Goal: Transaction & Acquisition: Purchase product/service

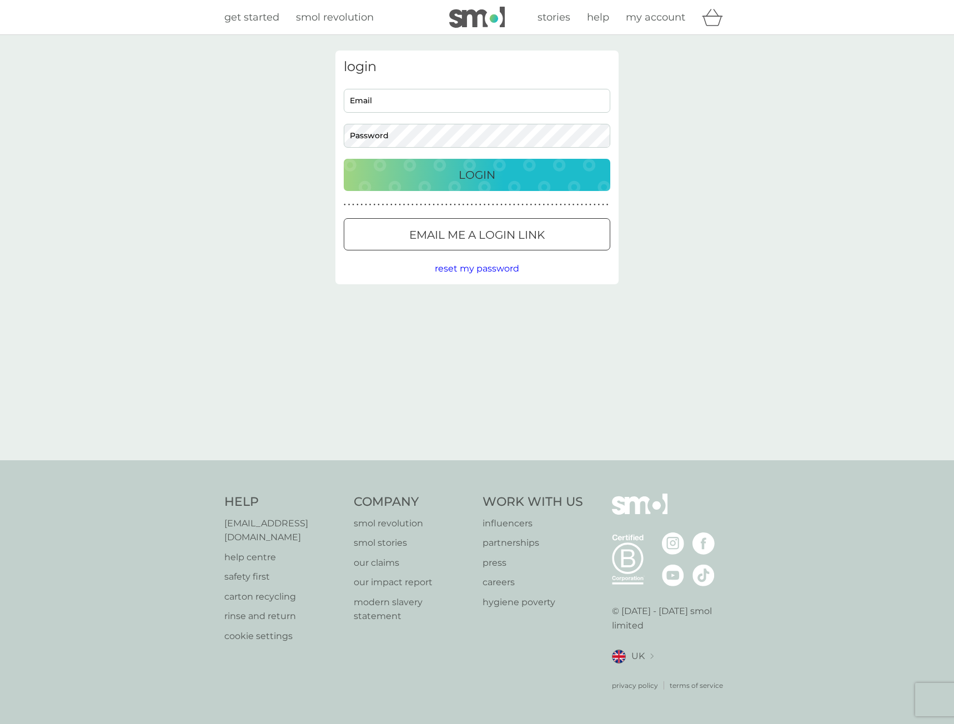
type input "justine@clangordon.co.uk"
click at [425, 106] on input "justine@clangordon.co.uk" at bounding box center [477, 101] width 267 height 24
click at [678, 231] on div "login justine@clangordon.co.uk Email Password Login ● ● ● ● ● ● ● ● ● ● ● ● ● ●…" at bounding box center [477, 247] width 954 height 425
click at [470, 178] on p "Login" at bounding box center [477, 175] width 37 height 18
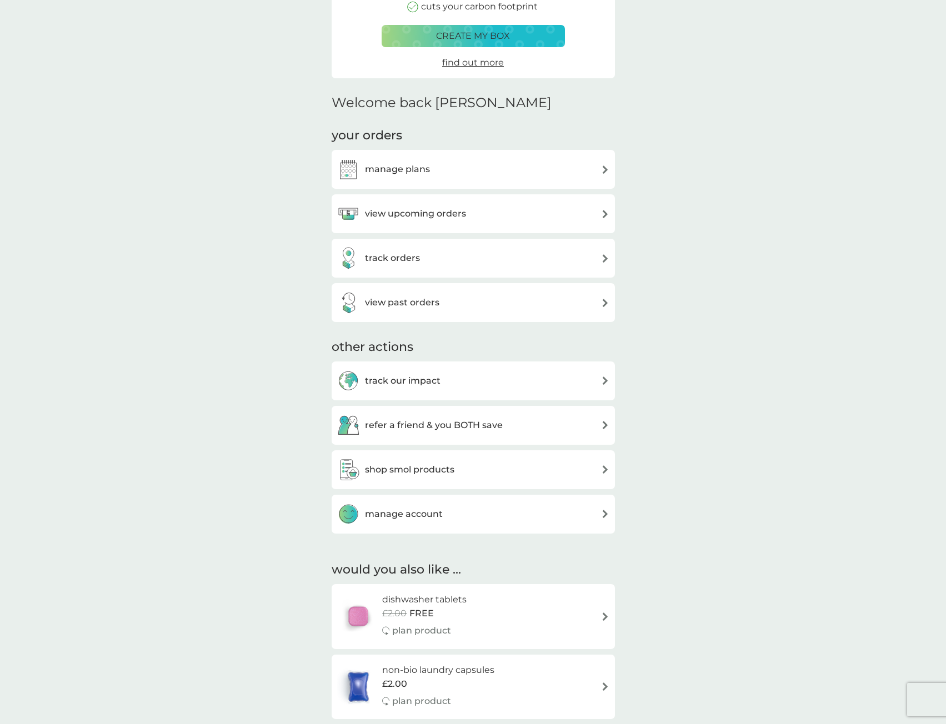
scroll to position [167, 0]
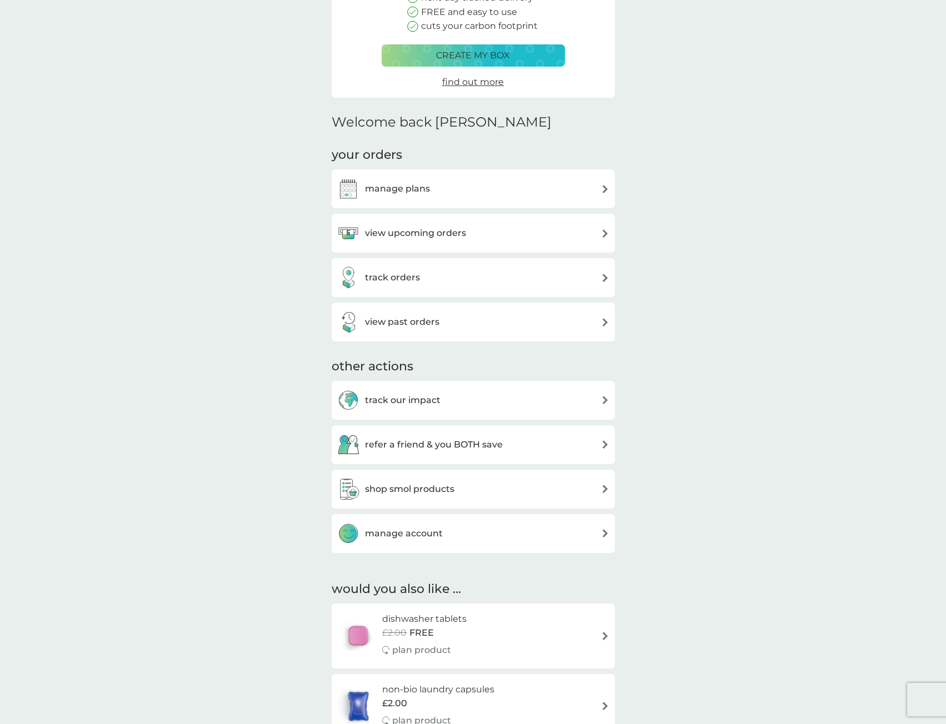
click at [513, 196] on div "manage plans" at bounding box center [473, 189] width 272 height 22
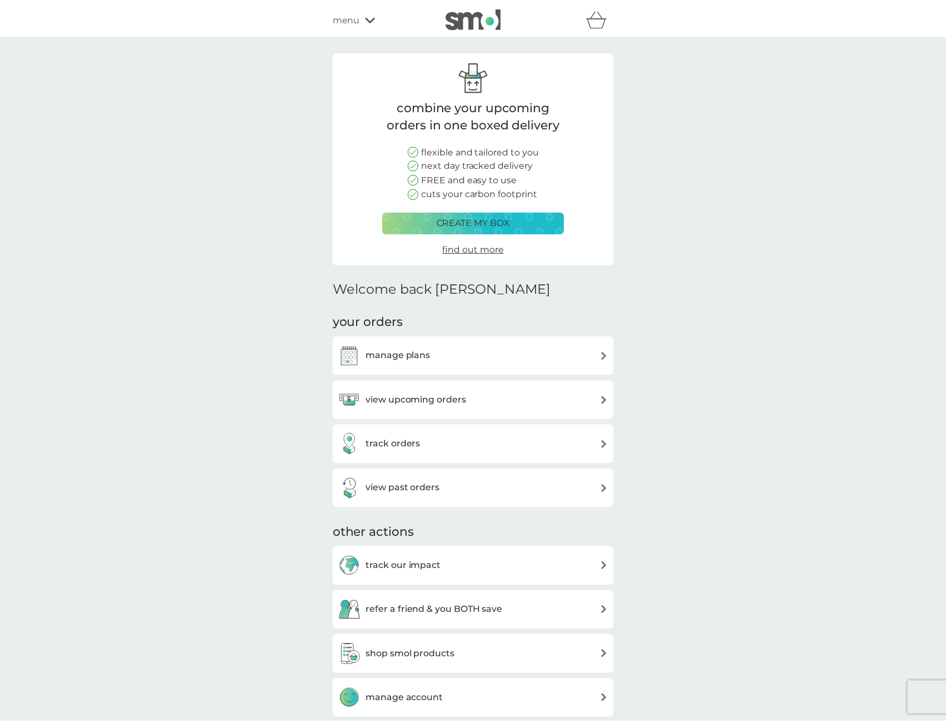
scroll to position [167, 0]
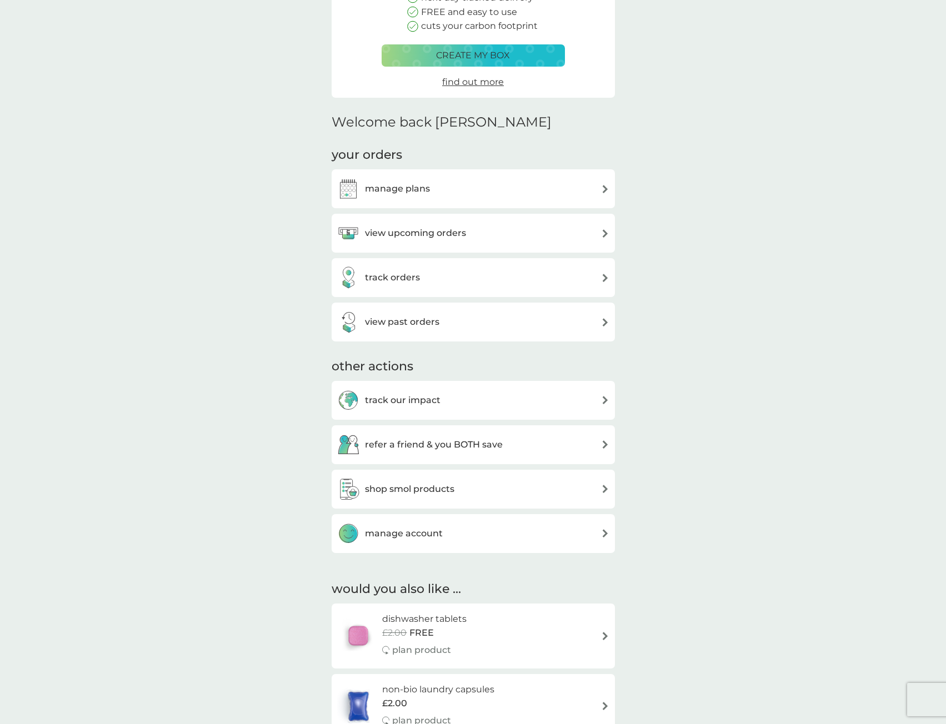
click at [516, 232] on div "view upcoming orders" at bounding box center [473, 233] width 272 height 22
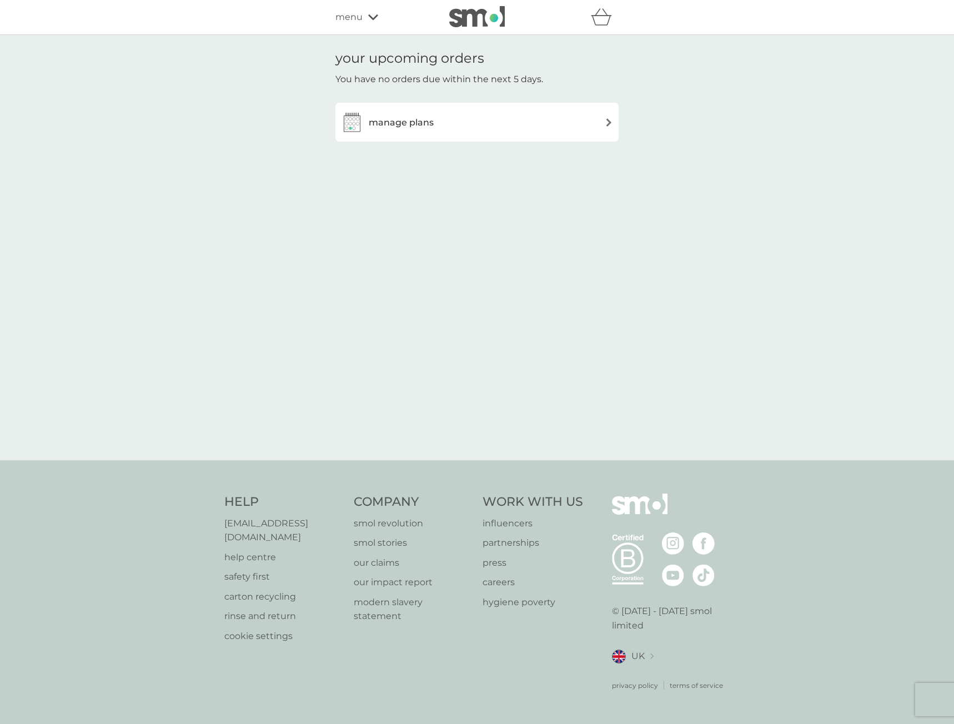
click at [590, 122] on div "manage plans" at bounding box center [477, 122] width 272 height 22
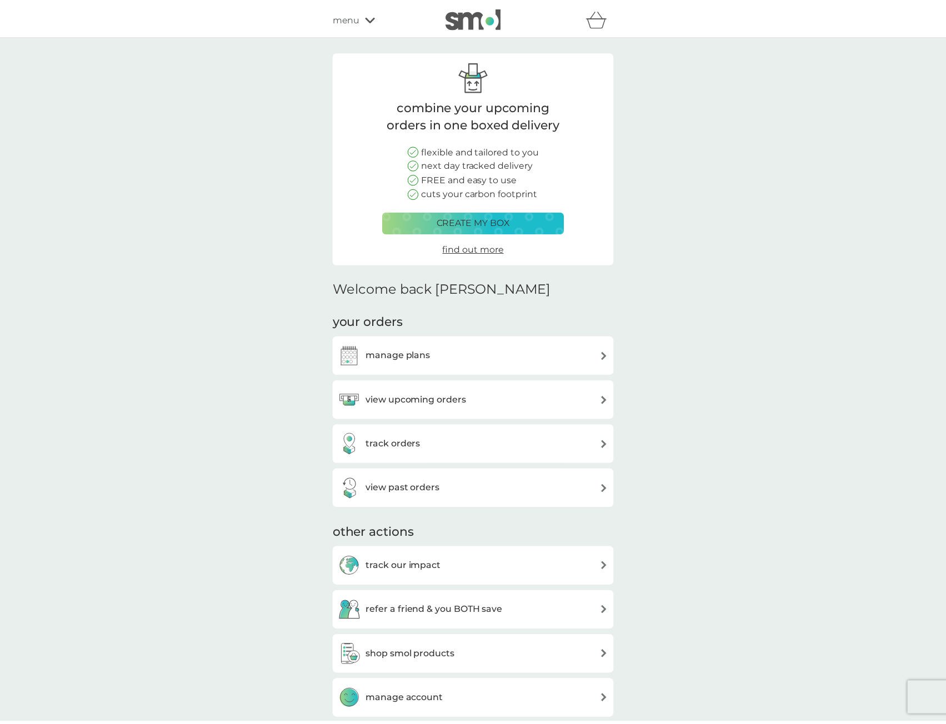
scroll to position [167, 0]
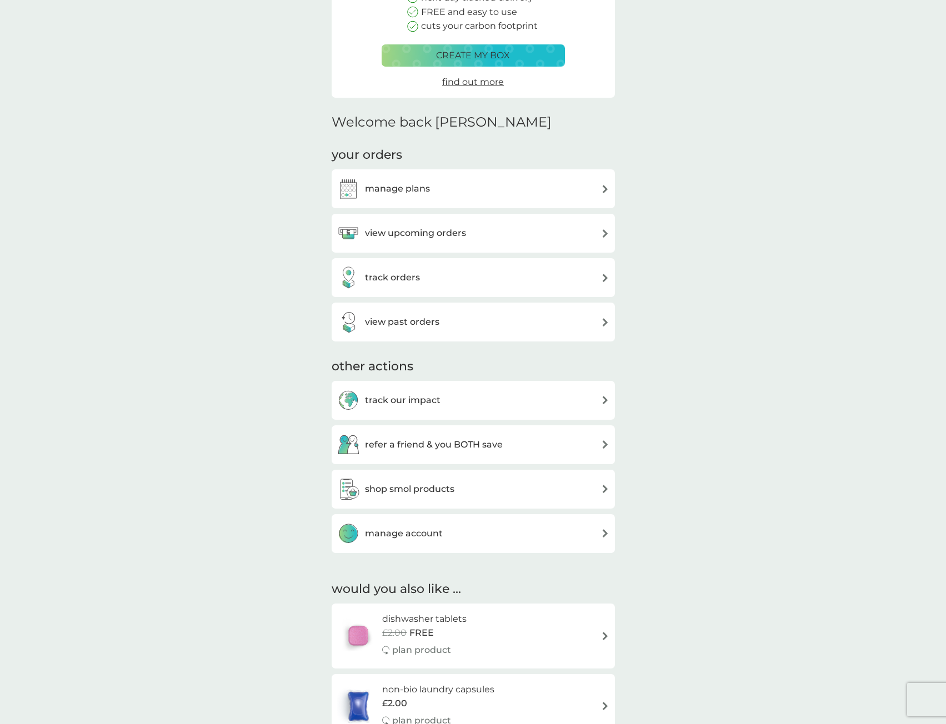
click at [537, 327] on div "view past orders" at bounding box center [473, 322] width 272 height 22
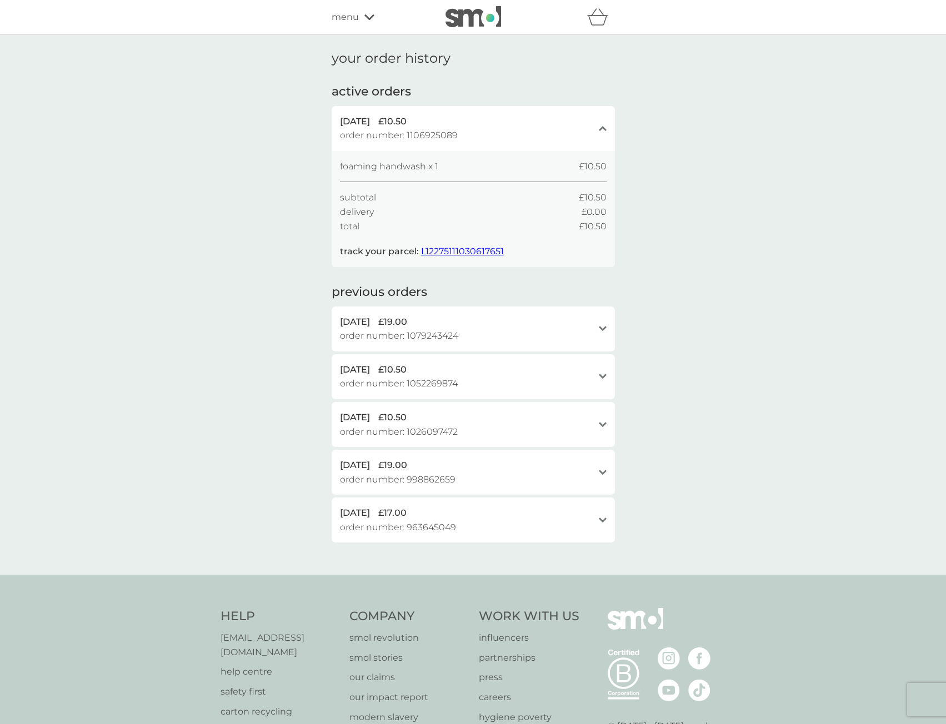
click at [602, 329] on icon at bounding box center [603, 328] width 8 height 5
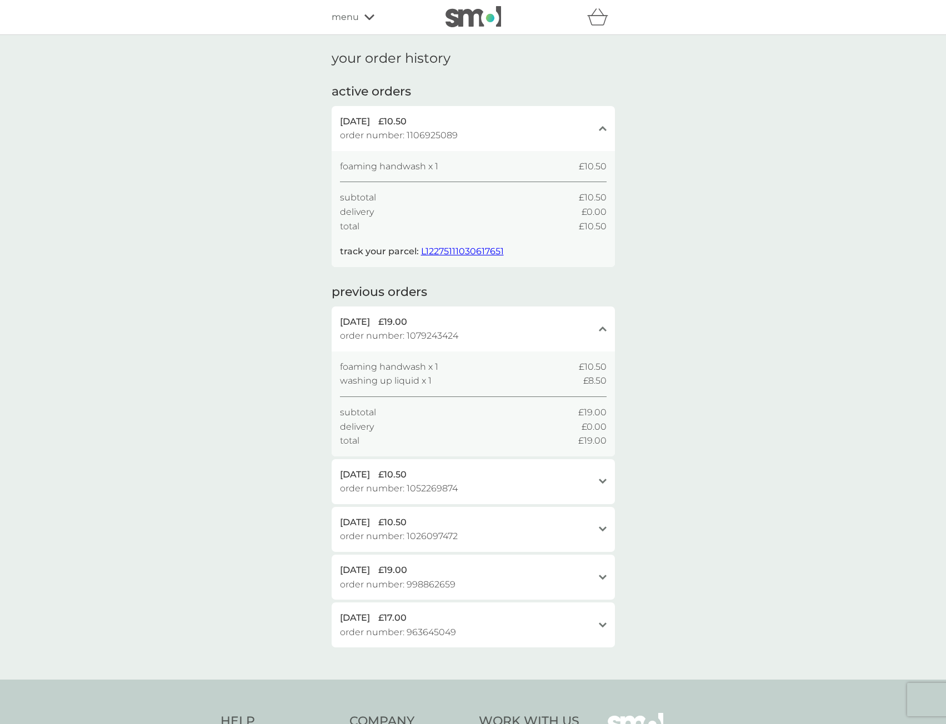
click at [603, 477] on div "open" at bounding box center [603, 482] width 8 height 28
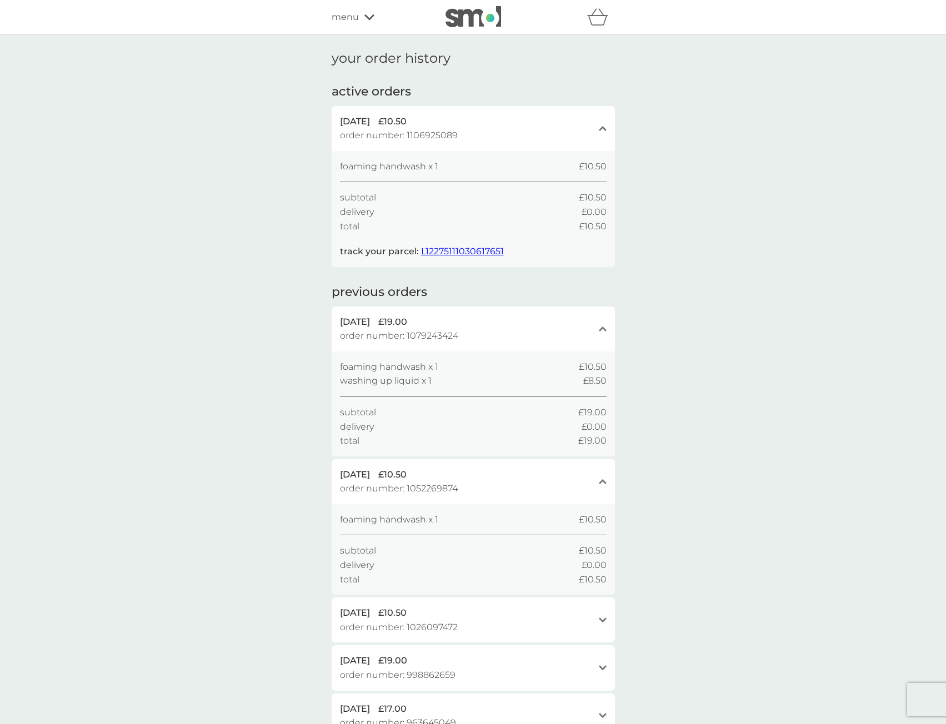
click at [605, 618] on icon "open" at bounding box center [603, 621] width 8 height 6
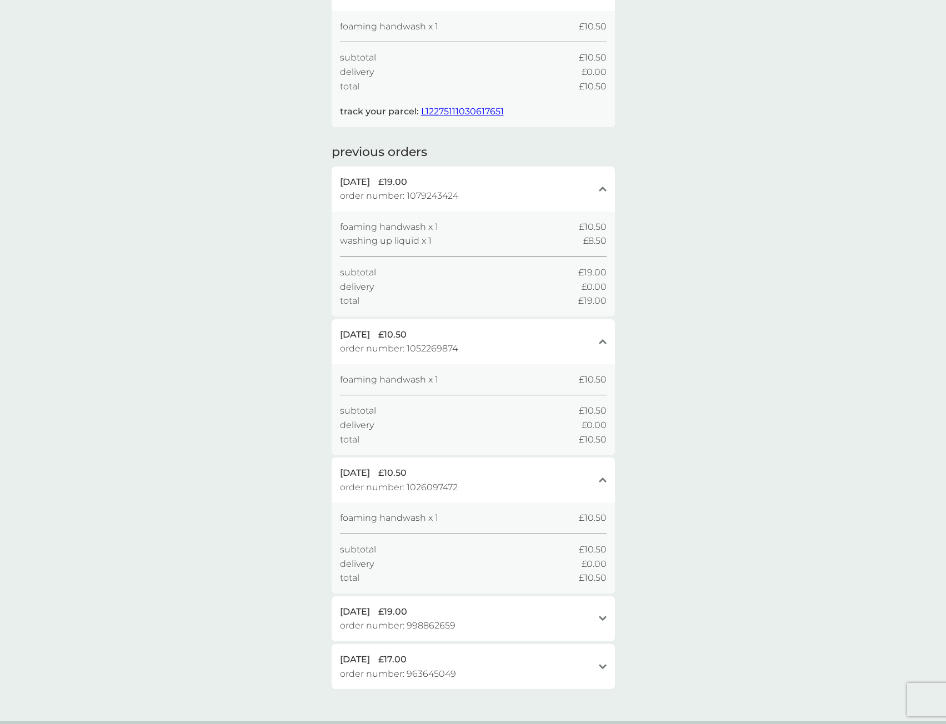
scroll to position [167, 0]
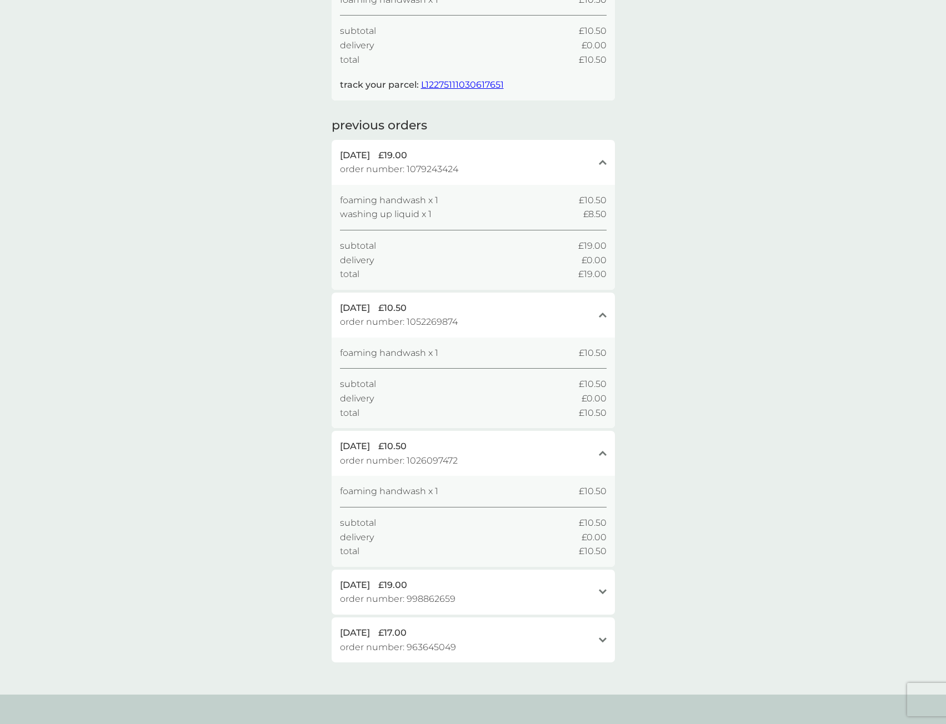
click at [600, 593] on icon "open" at bounding box center [603, 592] width 8 height 6
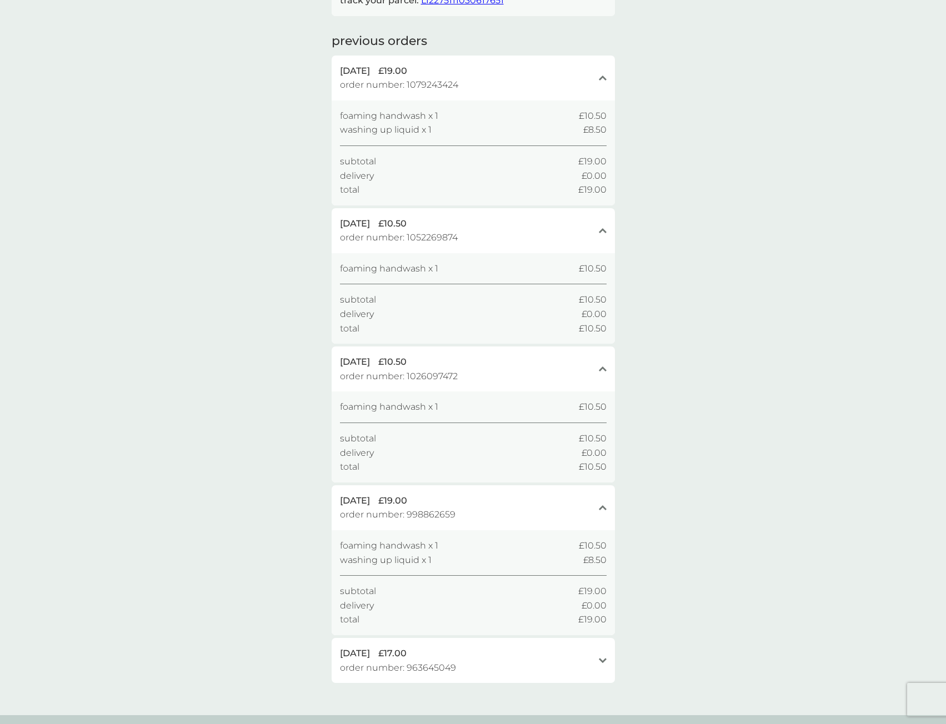
scroll to position [278, 0]
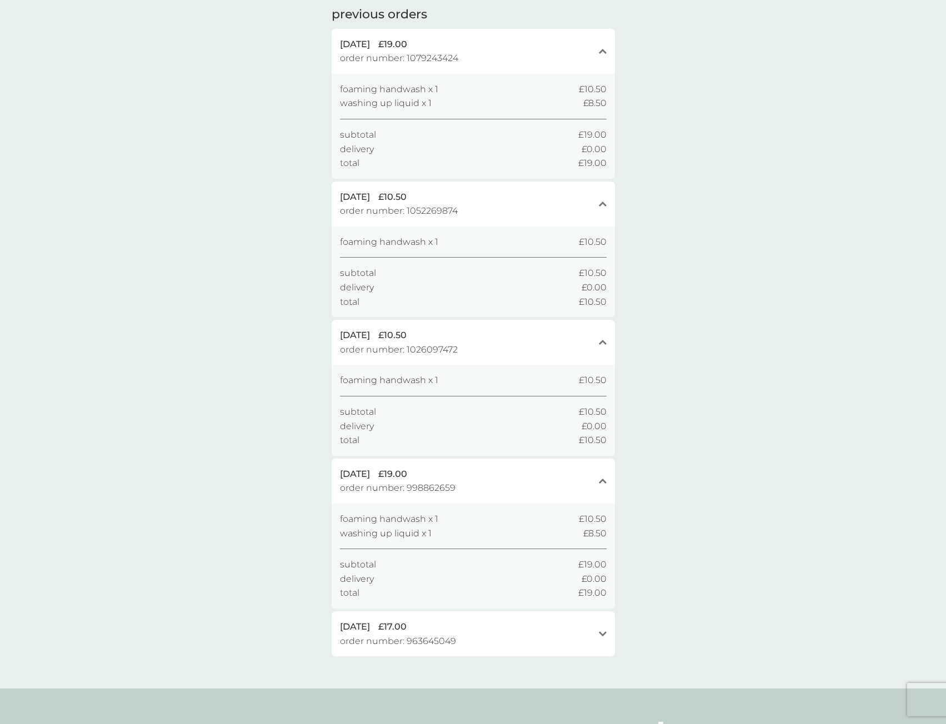
click at [604, 634] on icon at bounding box center [603, 634] width 8 height 5
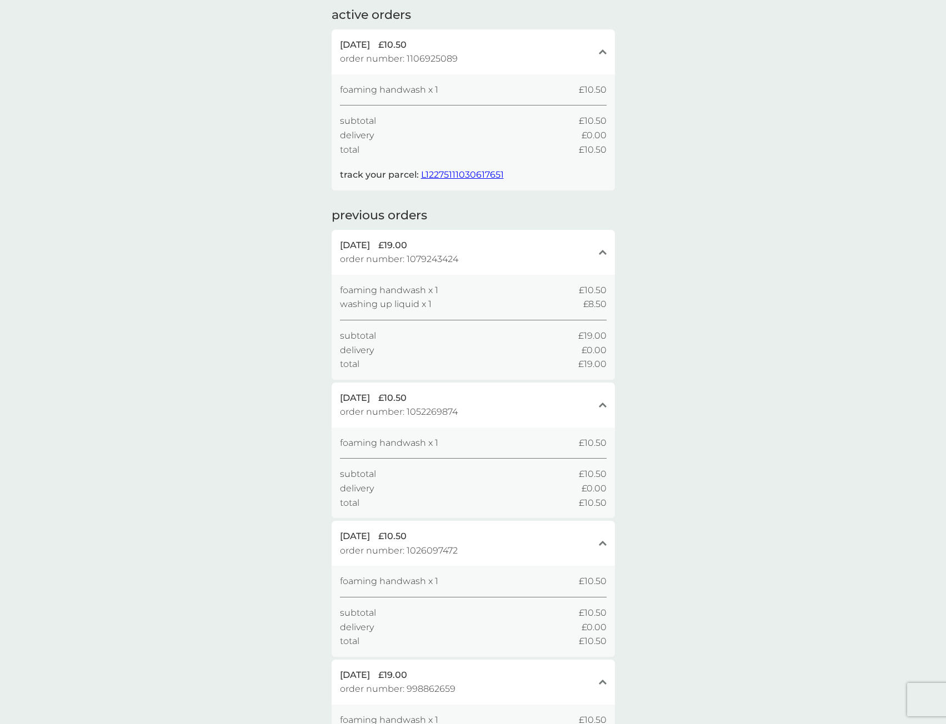
scroll to position [0, 0]
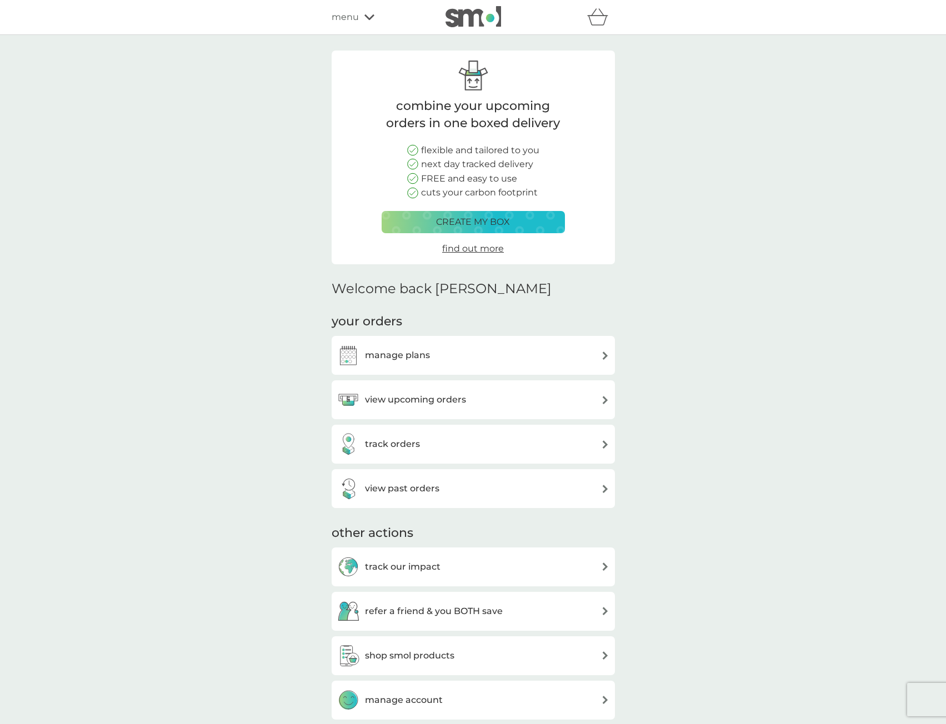
scroll to position [167, 0]
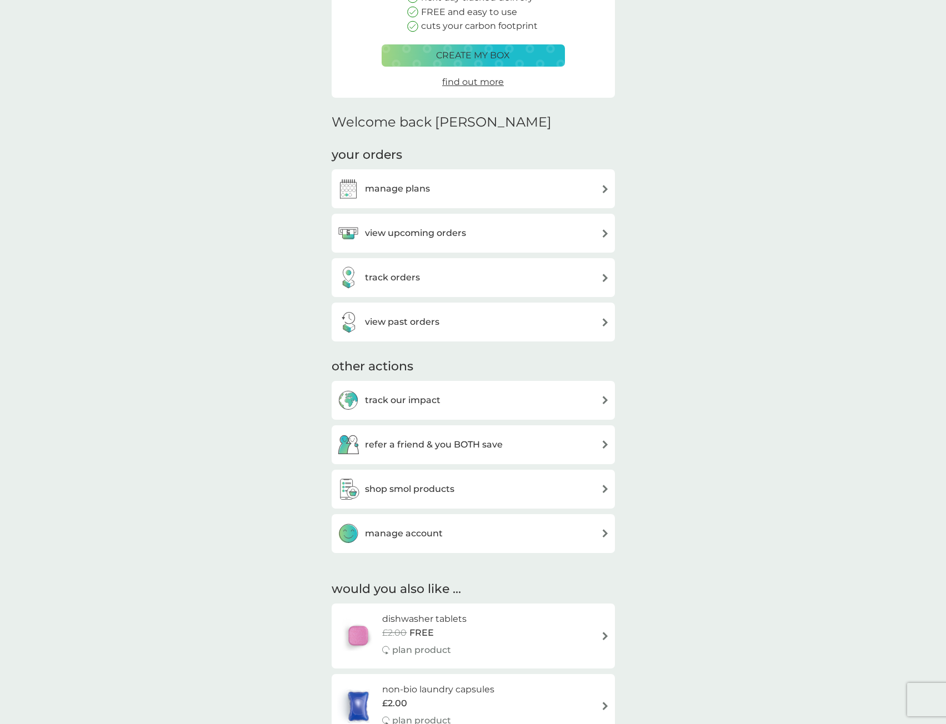
click at [399, 186] on h3 "manage plans" at bounding box center [397, 189] width 65 height 14
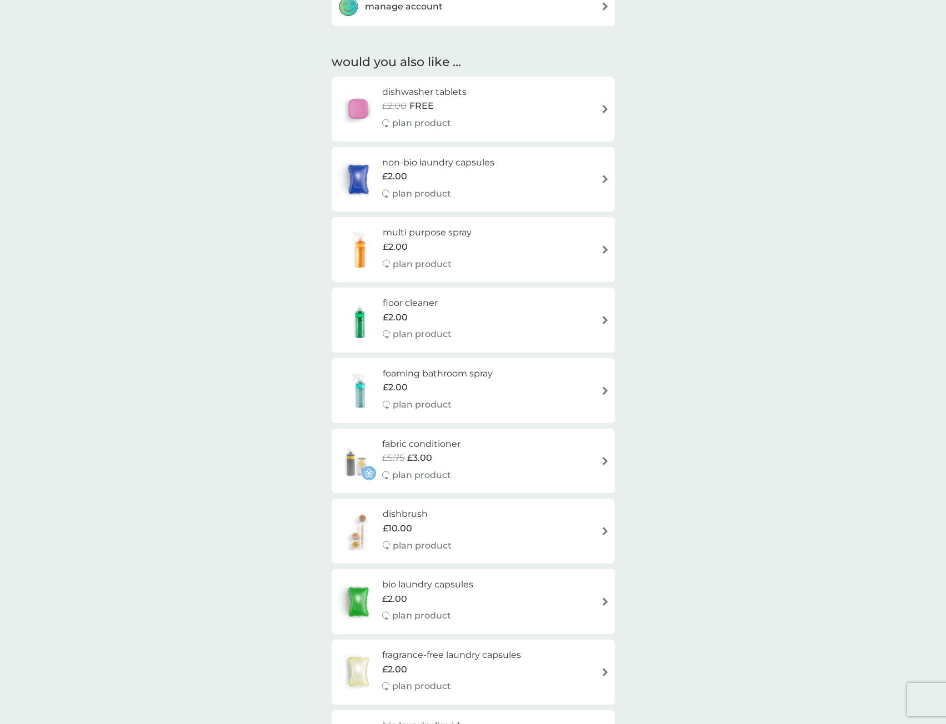
scroll to position [667, 0]
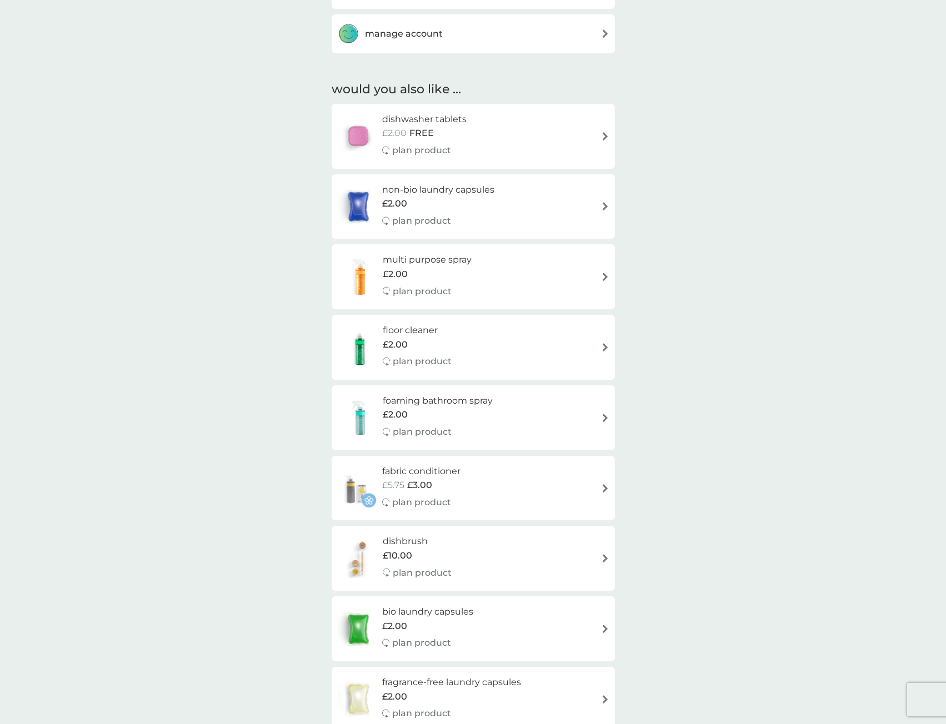
click at [560, 131] on div "dishwasher tablets £2.00 FREE plan product" at bounding box center [473, 136] width 272 height 48
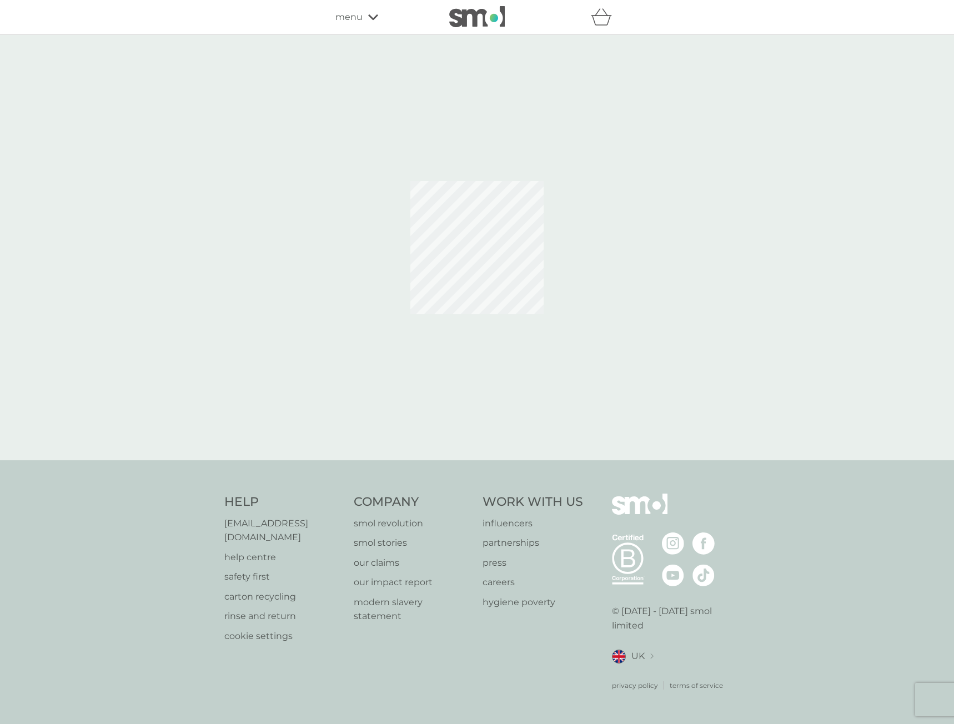
select select "42"
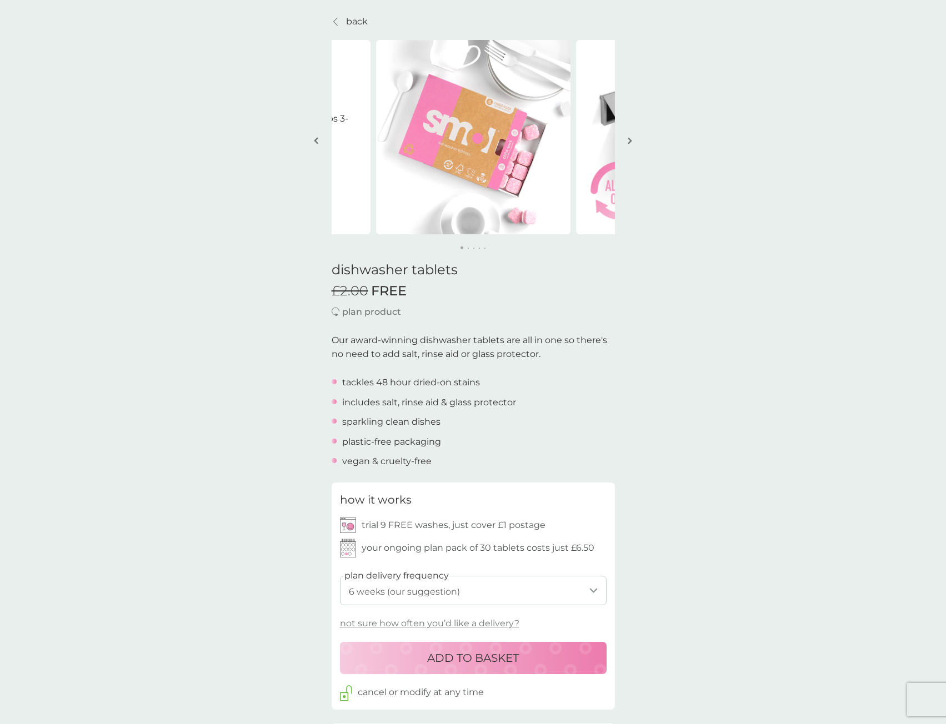
scroll to position [56, 0]
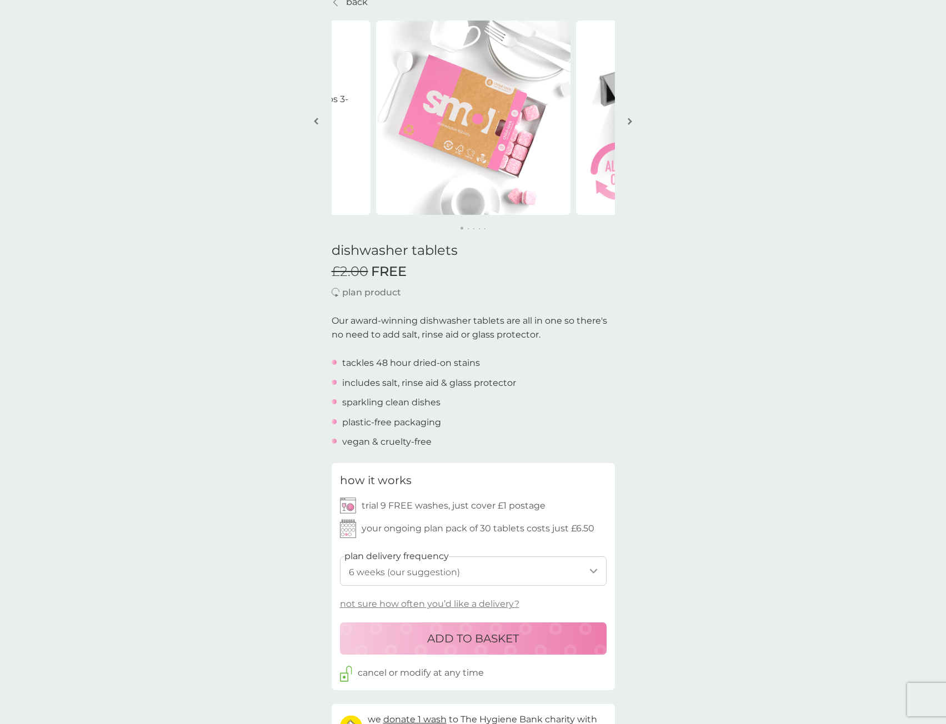
click at [520, 634] on div "ADD TO BASKET" at bounding box center [473, 639] width 244 height 18
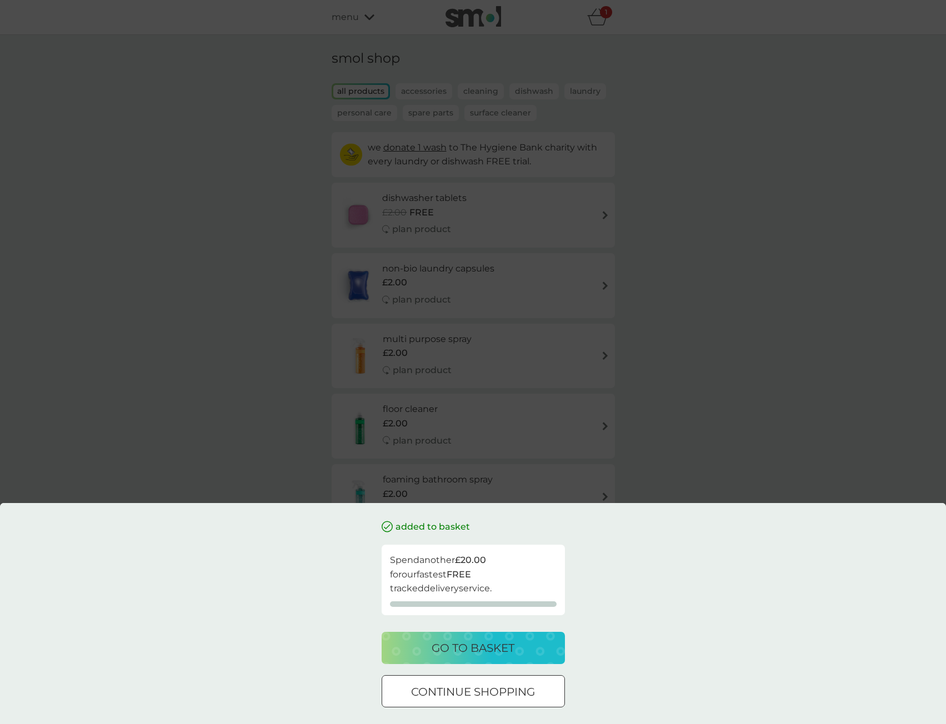
click at [519, 649] on div "go to basket" at bounding box center [473, 648] width 161 height 18
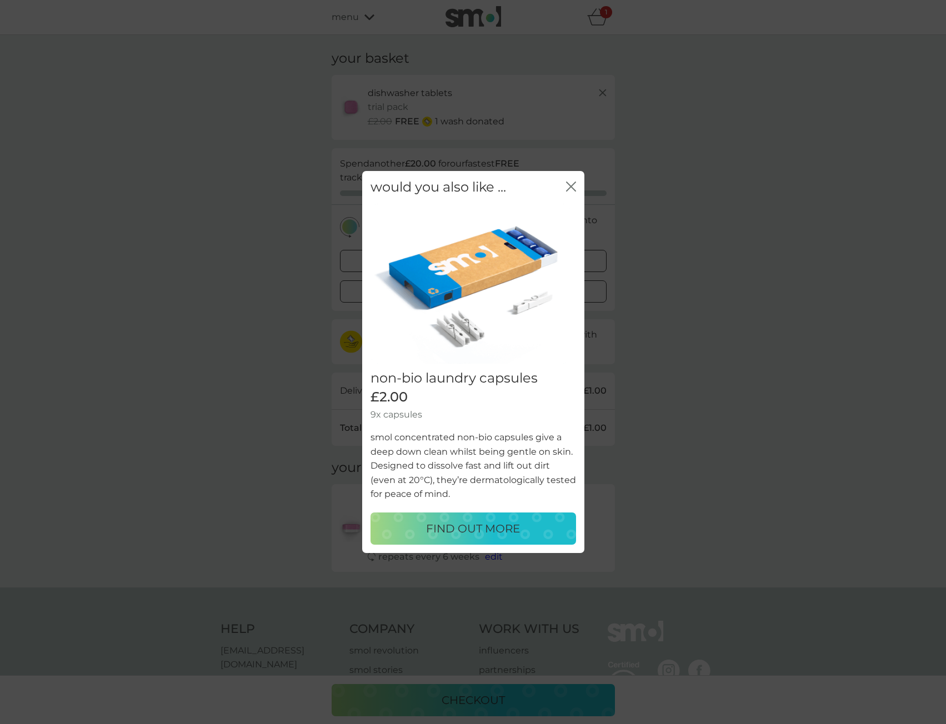
click at [572, 186] on icon "close" at bounding box center [571, 187] width 10 height 10
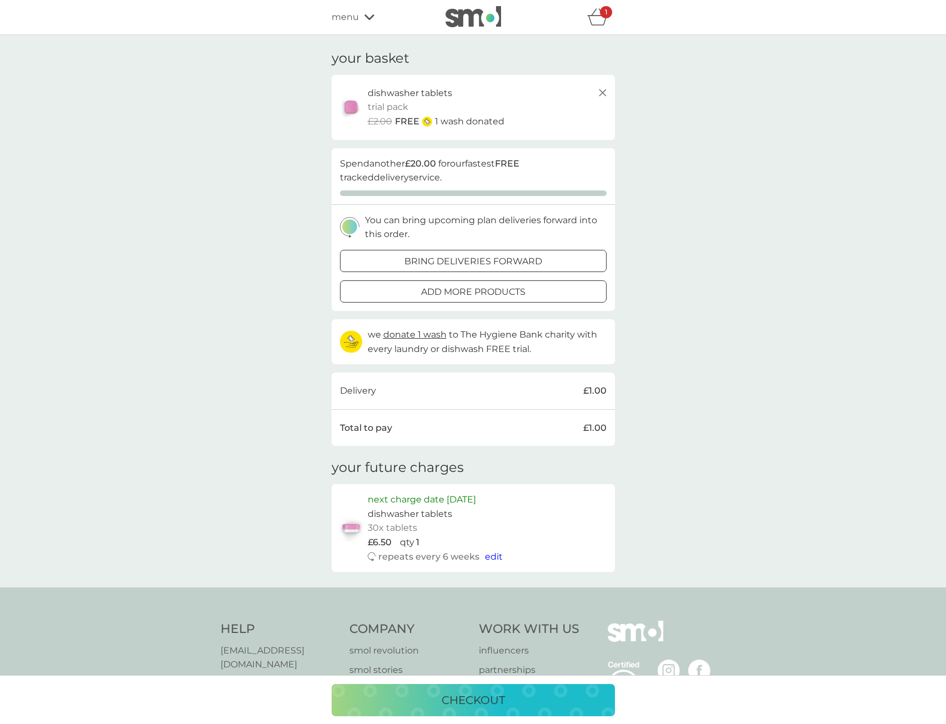
click at [506, 263] on p "bring deliveries forward" at bounding box center [473, 261] width 138 height 14
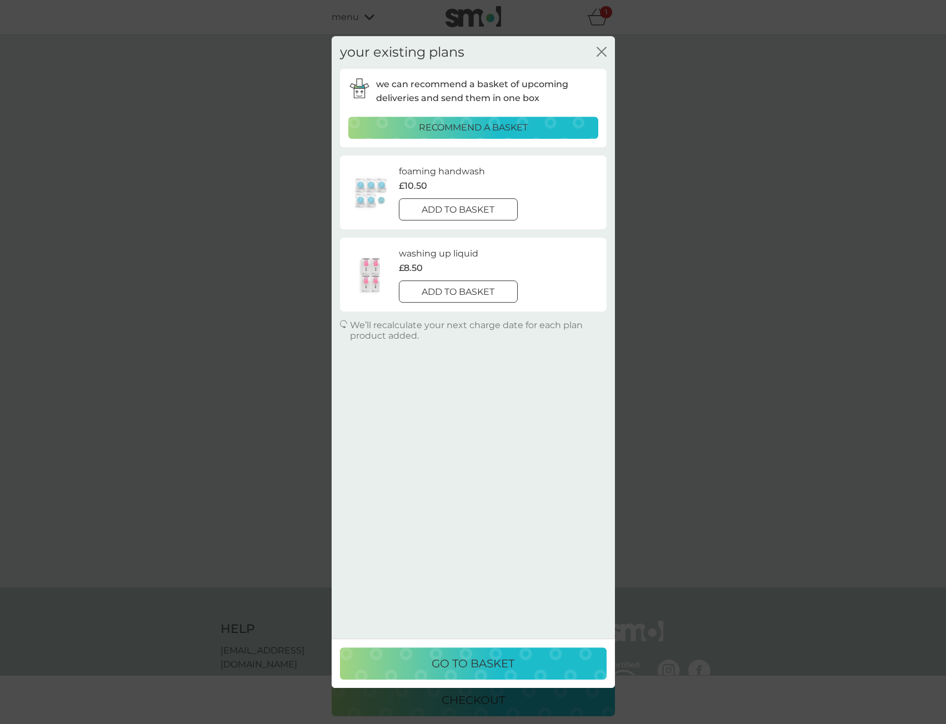
drag, startPoint x: 602, startPoint y: 51, endPoint x: 607, endPoint y: 62, distance: 12.0
click at [602, 51] on icon "close" at bounding box center [604, 51] width 4 height 9
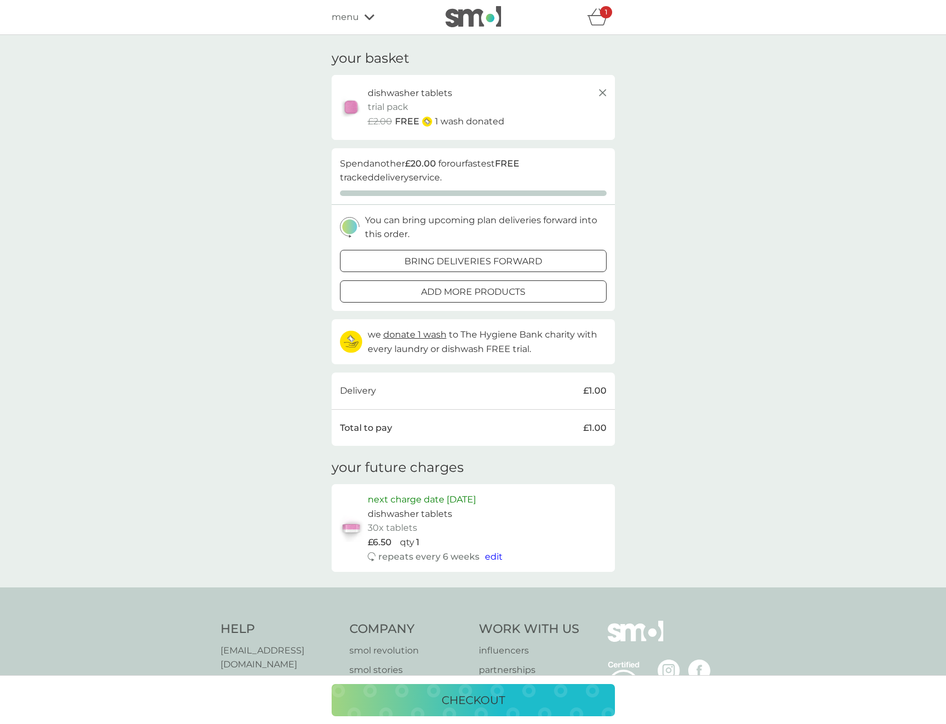
click at [498, 559] on span "edit" at bounding box center [494, 557] width 18 height 11
select select "42"
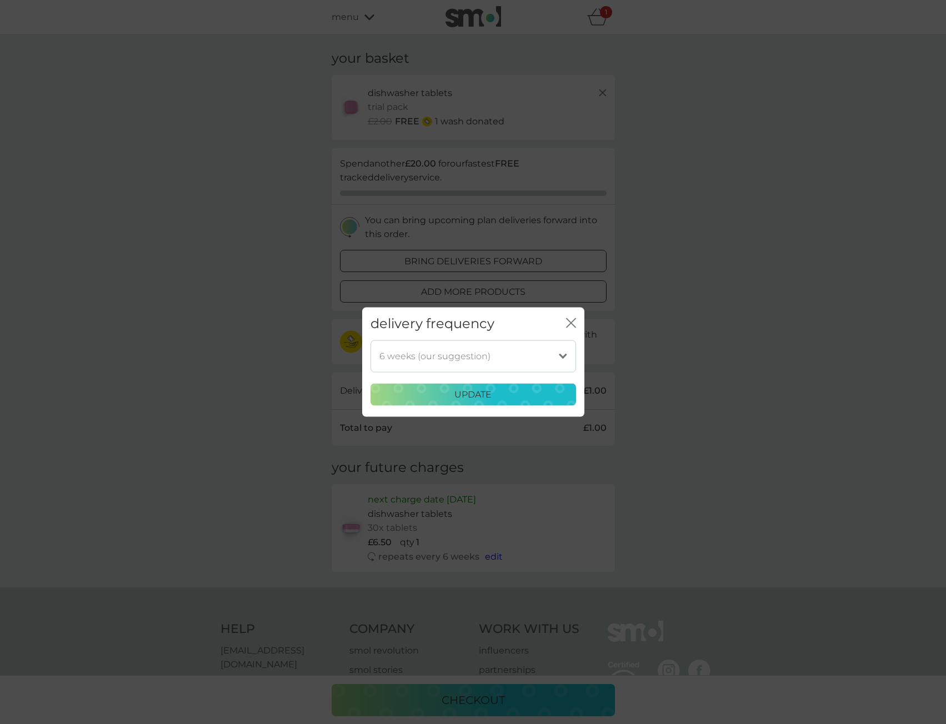
click at [558, 355] on select "1 week 2 weeks 3 weeks 4 weeks 5 weeks 6 weeks (our suggestion) 7 weeks 8 weeks…" at bounding box center [474, 356] width 206 height 32
click at [568, 321] on icon "close" at bounding box center [571, 323] width 10 height 10
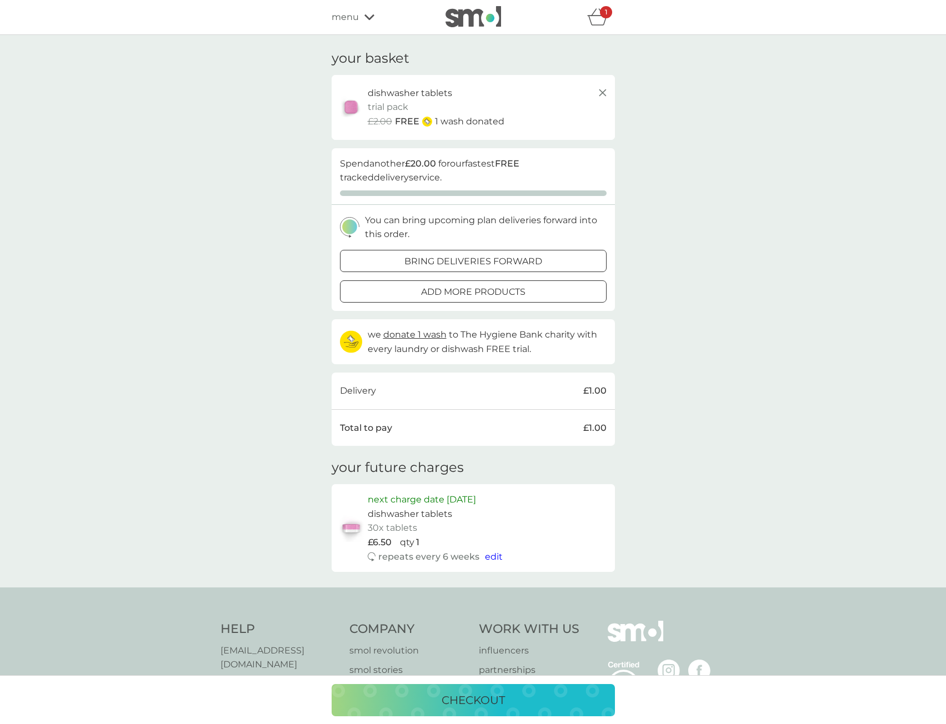
click at [494, 556] on span "edit" at bounding box center [494, 557] width 18 height 11
select select "42"
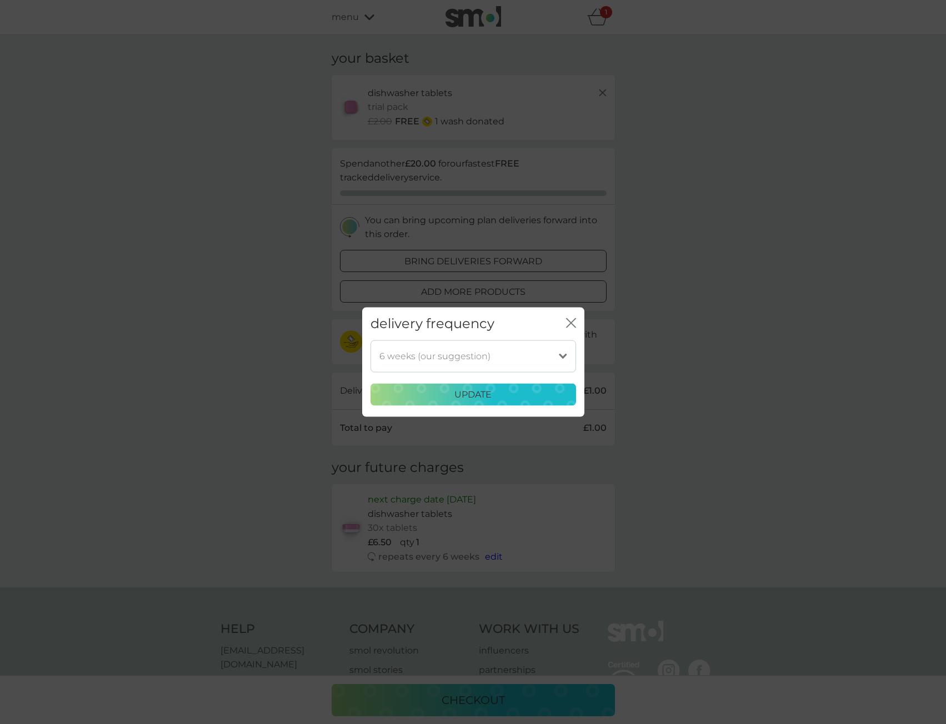
click at [530, 367] on select "1 week 2 weeks 3 weeks 4 weeks 5 weeks 6 weeks (our suggestion) 7 weeks 8 weeks…" at bounding box center [474, 356] width 206 height 32
click at [575, 324] on icon "close" at bounding box center [571, 323] width 10 height 10
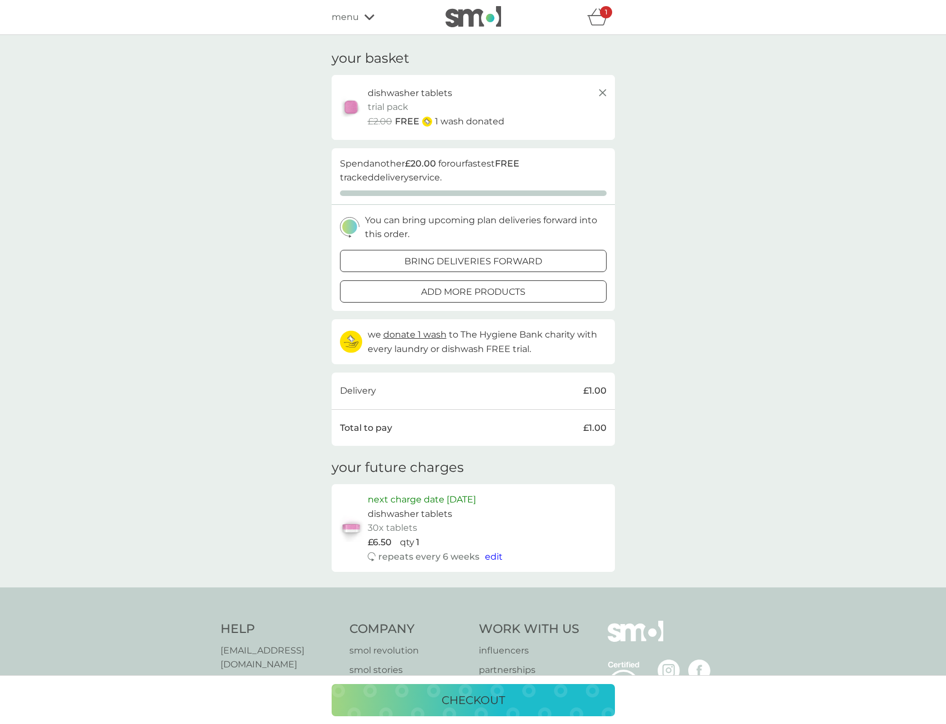
click at [419, 701] on div "checkout" at bounding box center [473, 701] width 261 height 18
click at [513, 262] on p "bring deliveries forward" at bounding box center [473, 261] width 138 height 14
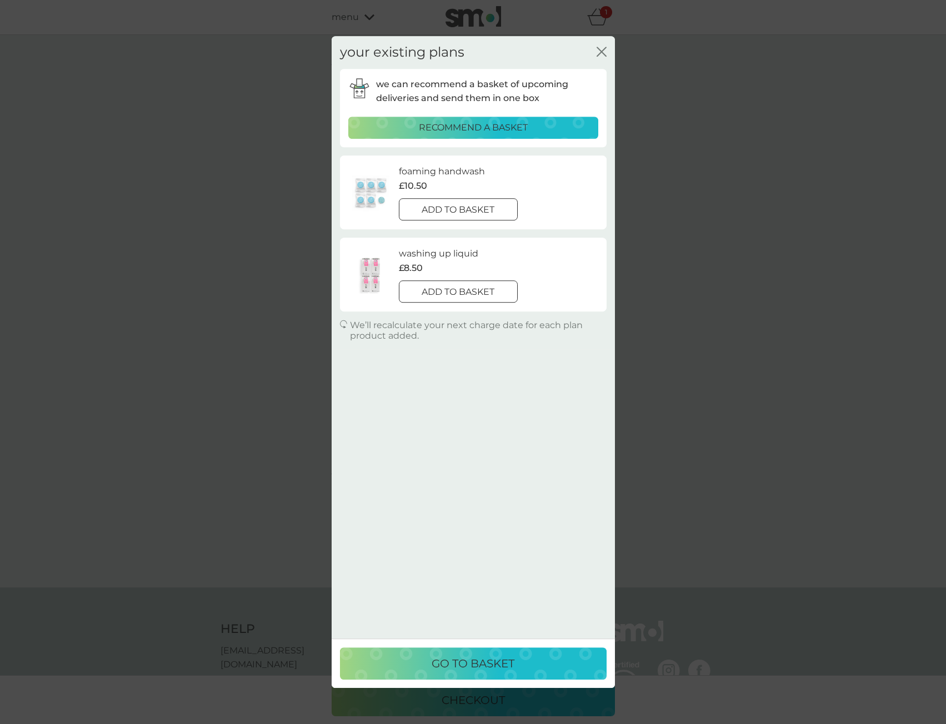
click at [602, 48] on icon "close" at bounding box center [602, 52] width 10 height 10
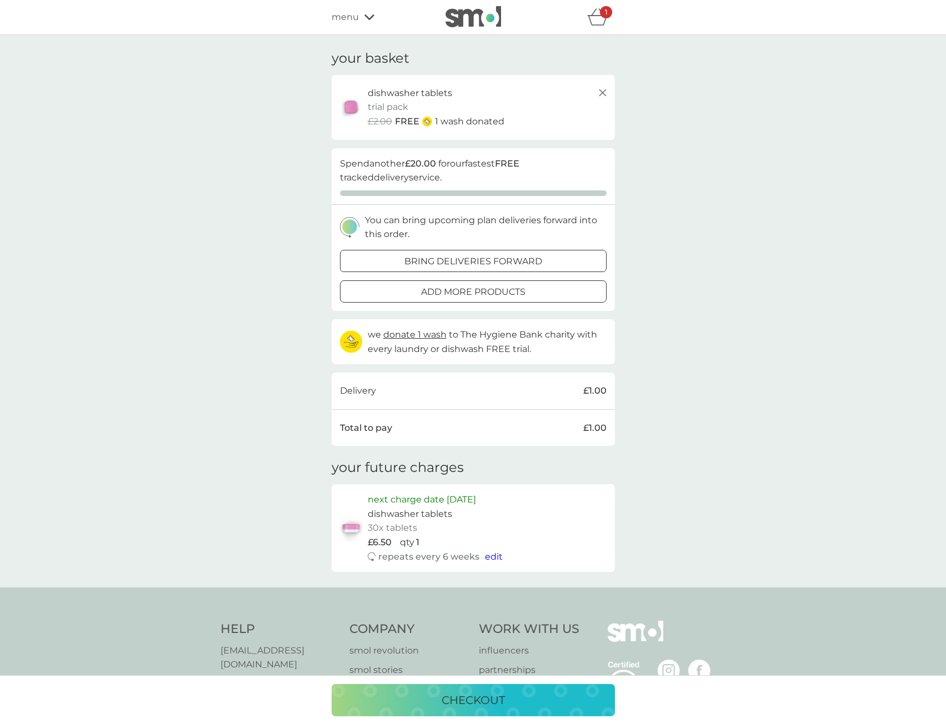
drag, startPoint x: 543, startPoint y: 700, endPoint x: 557, endPoint y: 684, distance: 21.3
click at [543, 700] on div "checkout" at bounding box center [473, 701] width 261 height 18
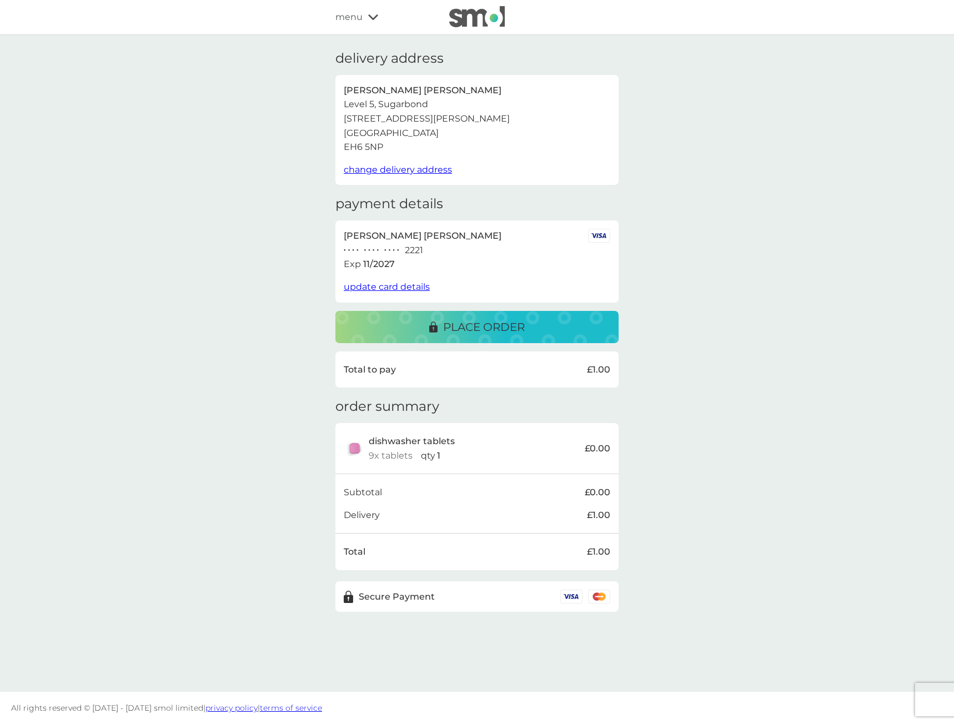
click at [351, 19] on span "menu" at bounding box center [349, 17] width 27 height 14
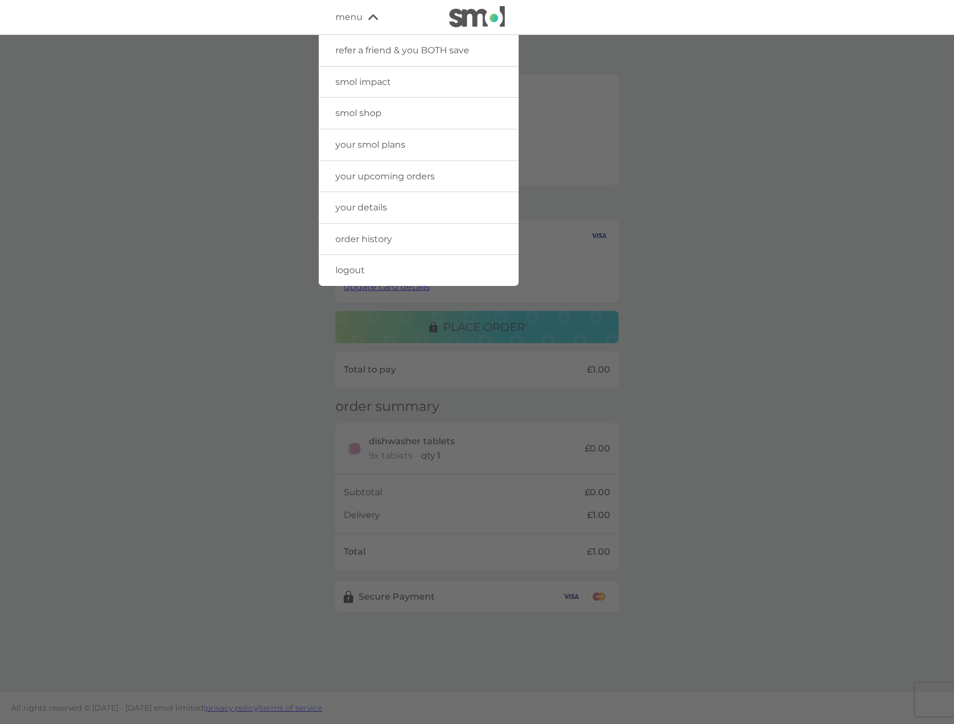
click at [266, 57] on div at bounding box center [477, 397] width 954 height 724
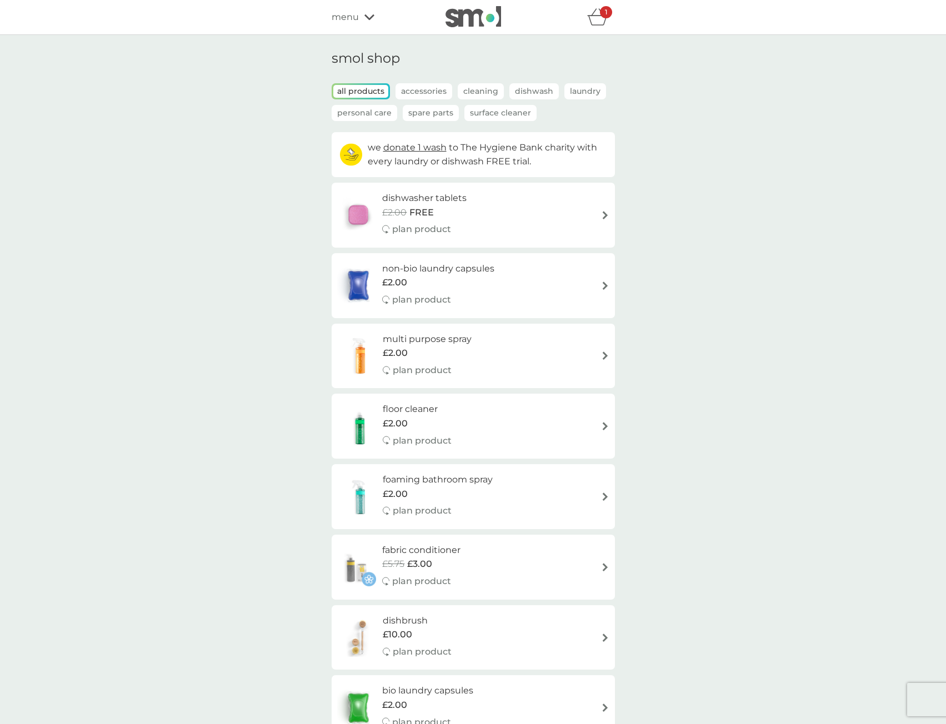
click at [442, 232] on p "plan product" at bounding box center [421, 229] width 59 height 14
select select "42"
click at [599, 212] on div "dishwasher tablets £2.00 FREE plan product" at bounding box center [473, 215] width 272 height 48
select select "42"
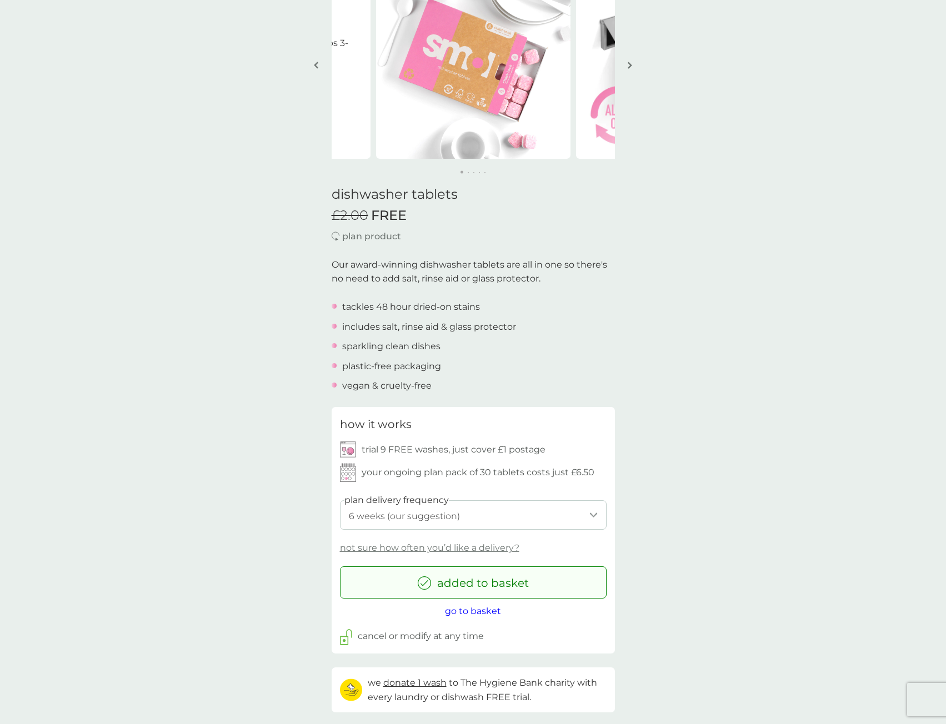
scroll to position [111, 0]
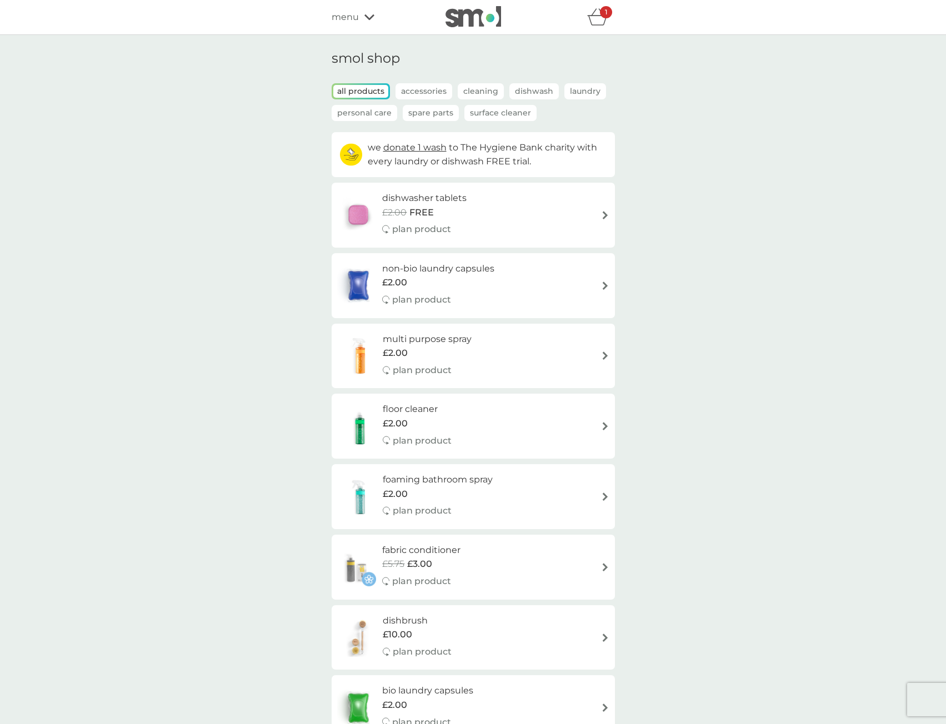
click at [532, 94] on p "Dishwash" at bounding box center [533, 91] width 49 height 16
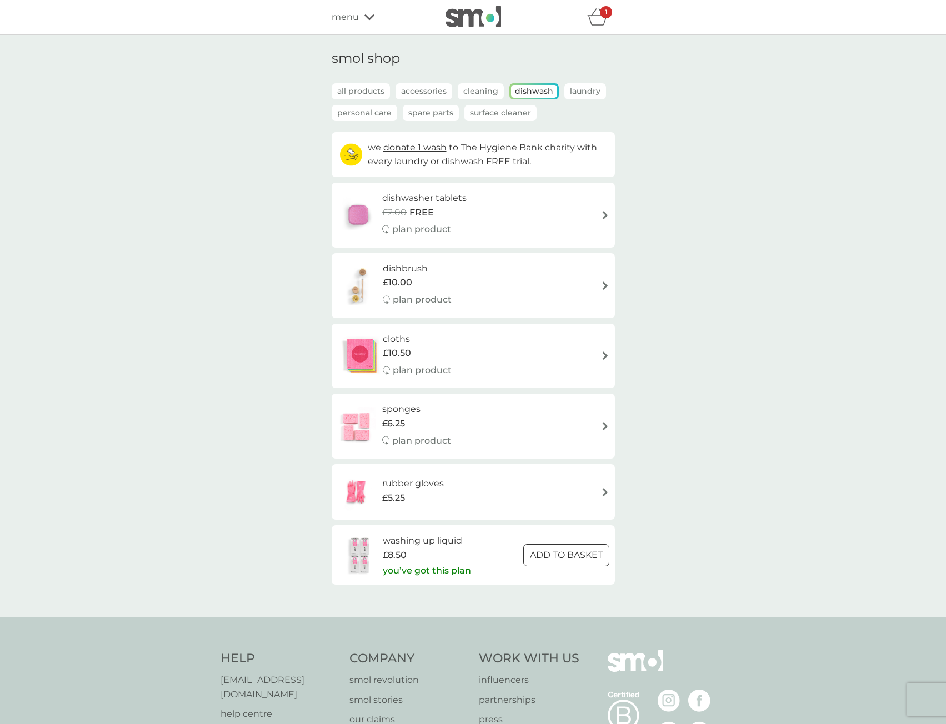
click at [596, 219] on div "dishwasher tablets £2.00 FREE plan product" at bounding box center [473, 215] width 272 height 48
select select "42"
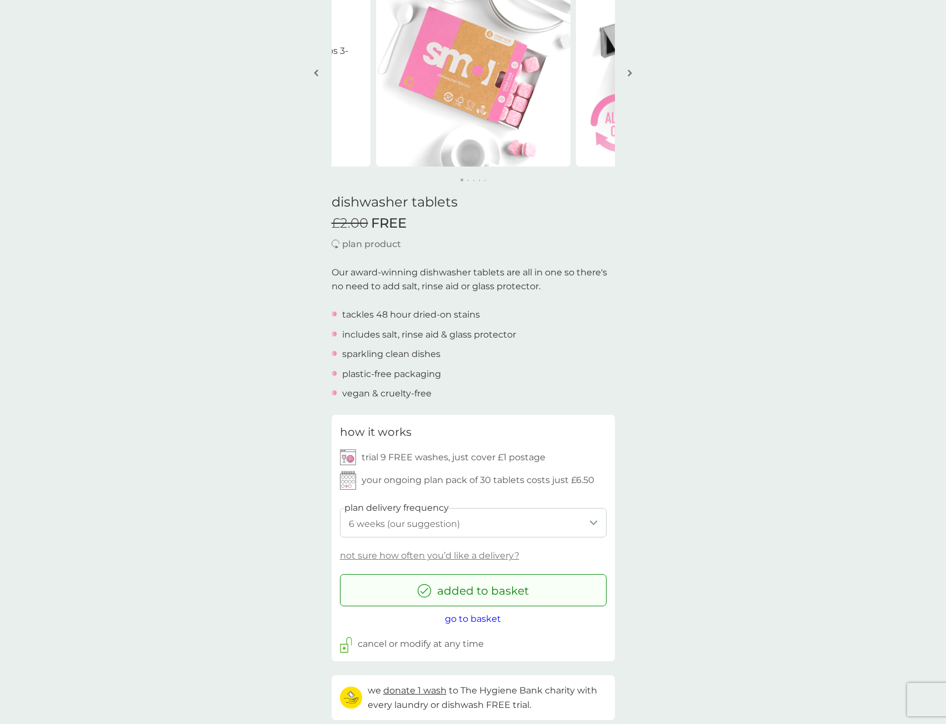
scroll to position [111, 0]
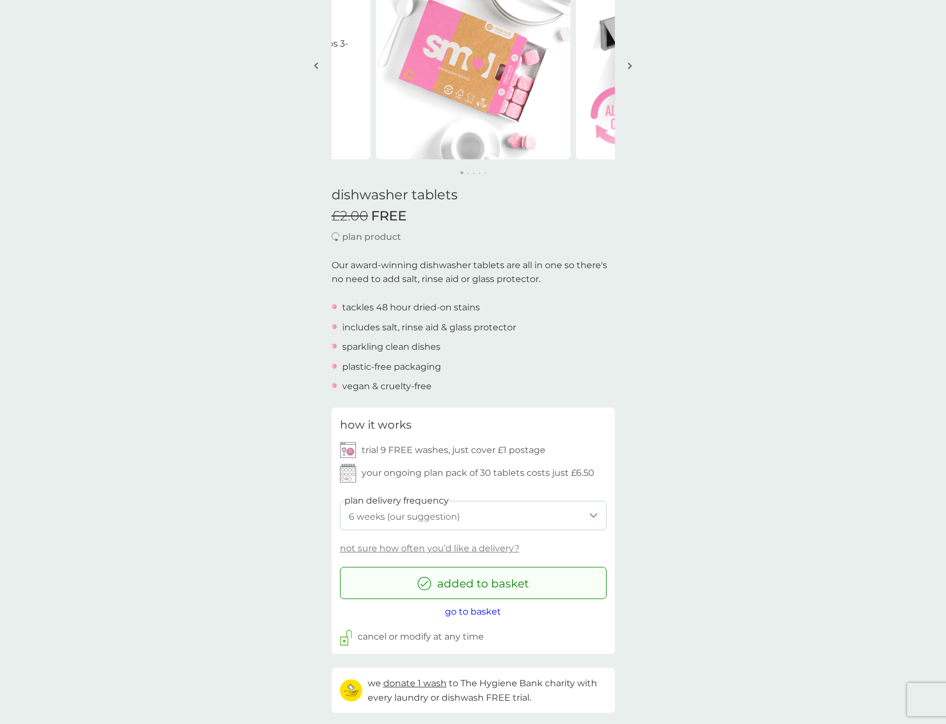
click at [565, 516] on select "1 week 2 weeks 3 weeks 4 weeks 5 weeks 6 weeks (our suggestion) 7 weeks 8 weeks…" at bounding box center [473, 515] width 267 height 29
click at [340, 501] on select "1 week 2 weeks 3 weeks 4 weeks 5 weeks 6 weeks (our suggestion) 7 weeks 8 weeks…" at bounding box center [473, 515] width 267 height 29
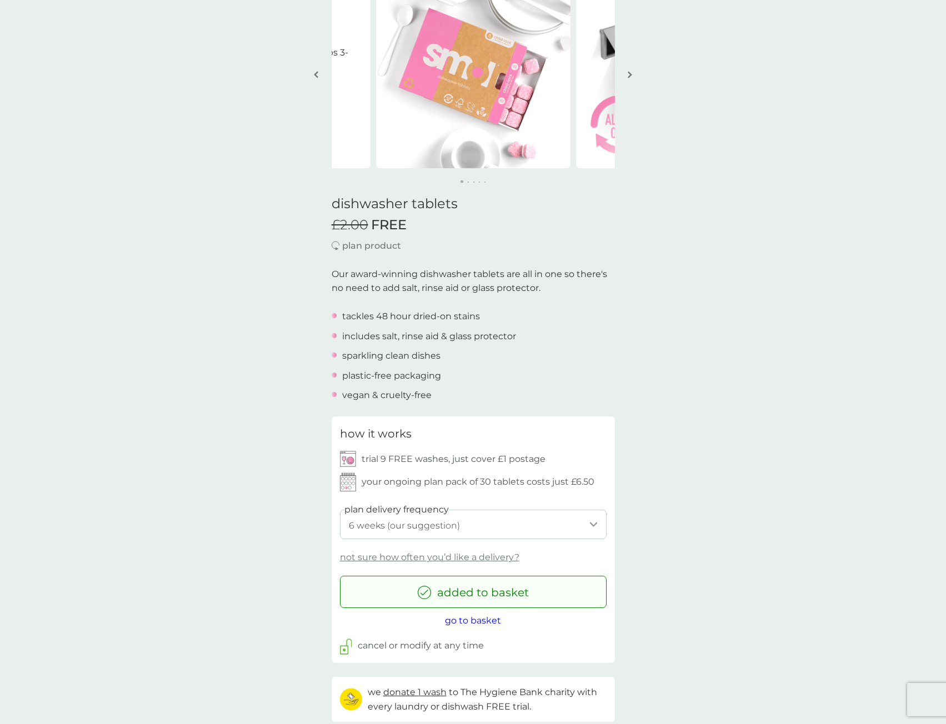
scroll to position [0, 0]
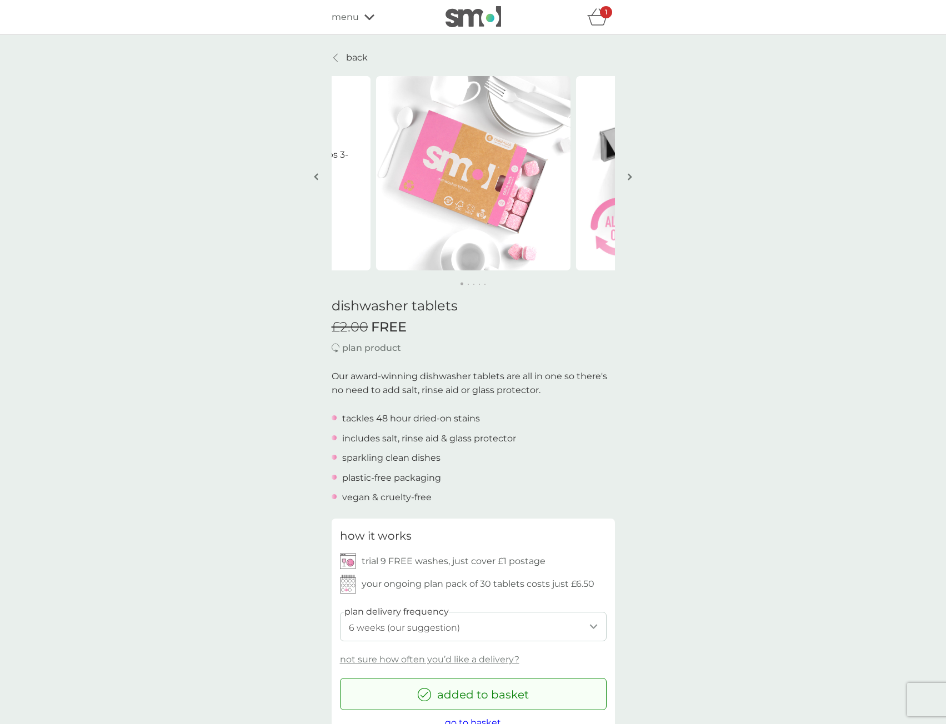
click at [354, 59] on p "back" at bounding box center [357, 58] width 22 height 14
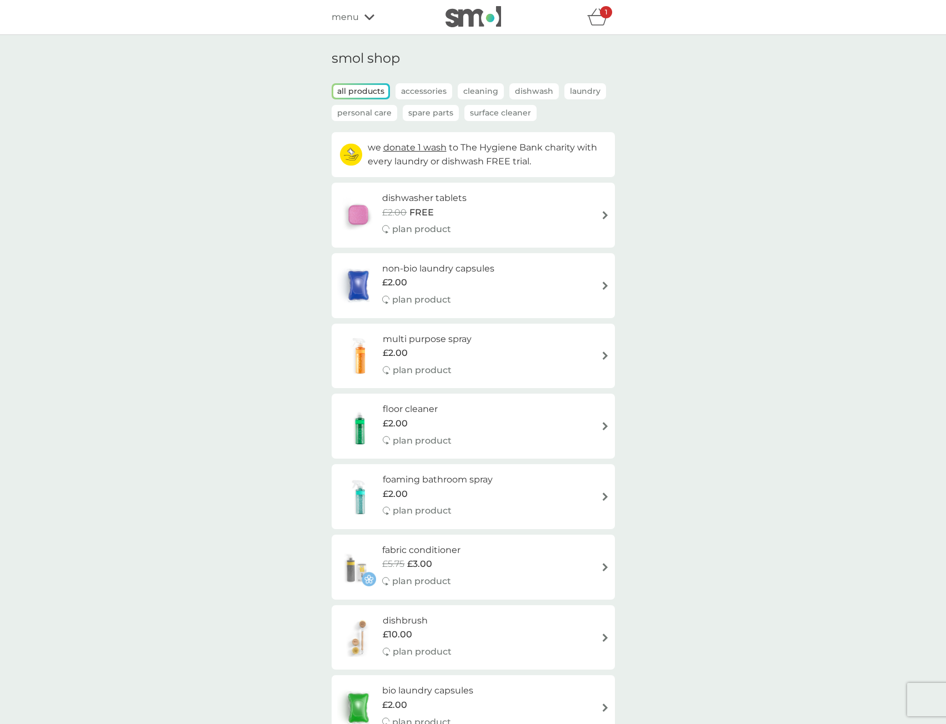
click at [366, 22] on div "menu" at bounding box center [379, 17] width 94 height 14
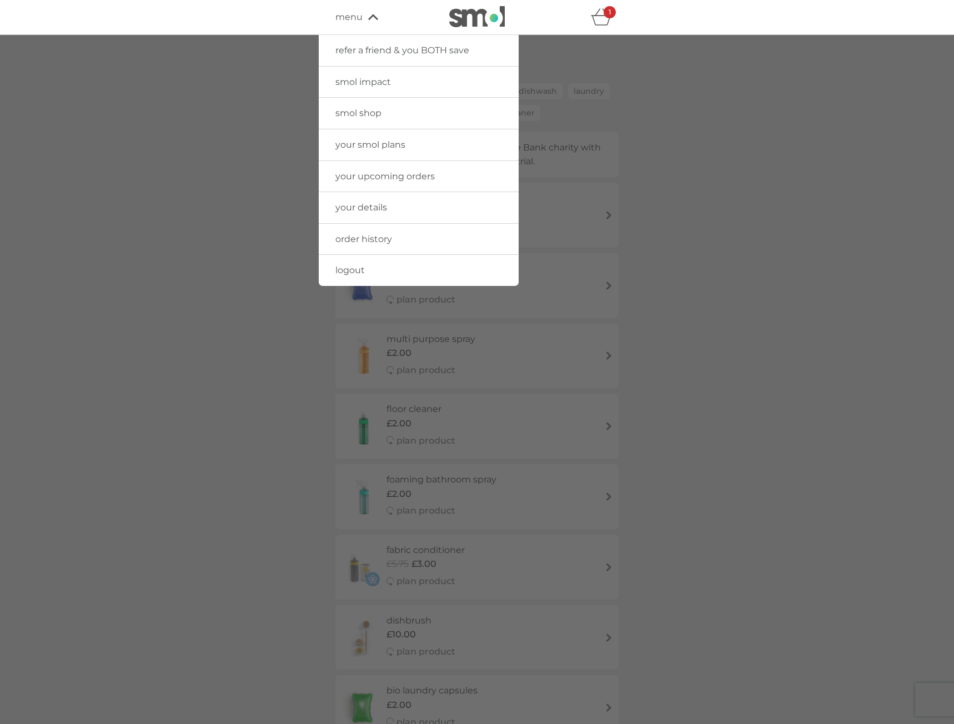
click at [415, 111] on link "smol shop" at bounding box center [419, 113] width 200 height 31
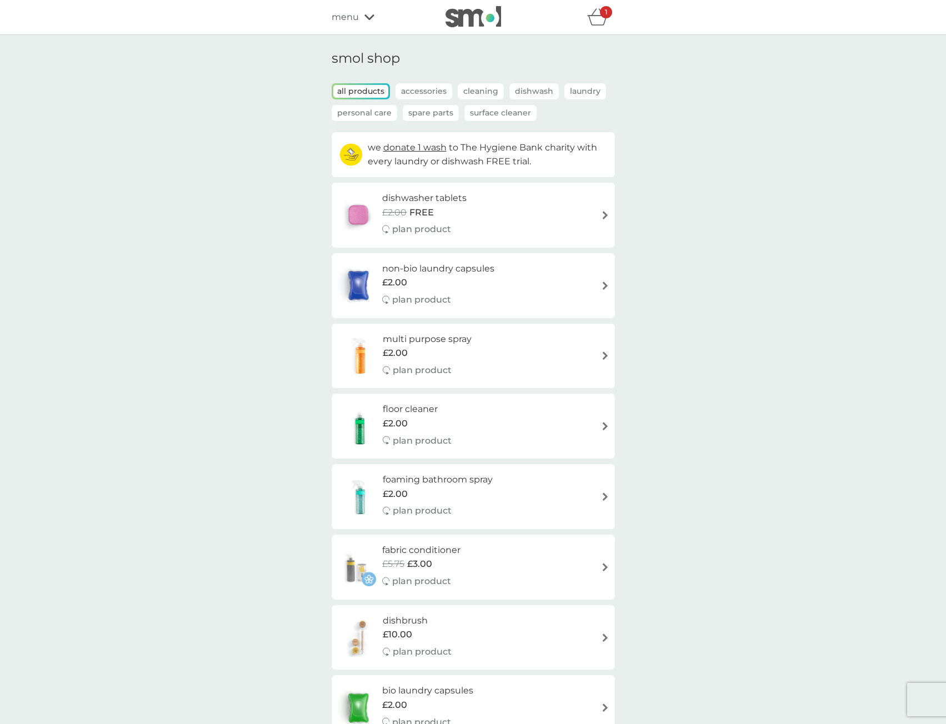
click at [603, 217] on img at bounding box center [605, 215] width 8 height 8
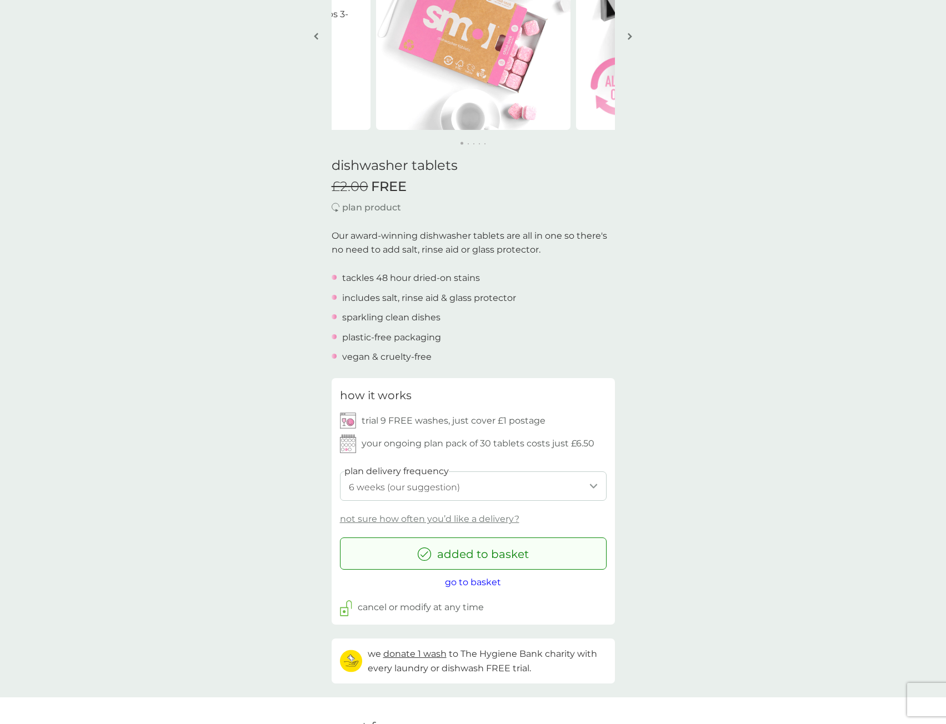
scroll to position [222, 0]
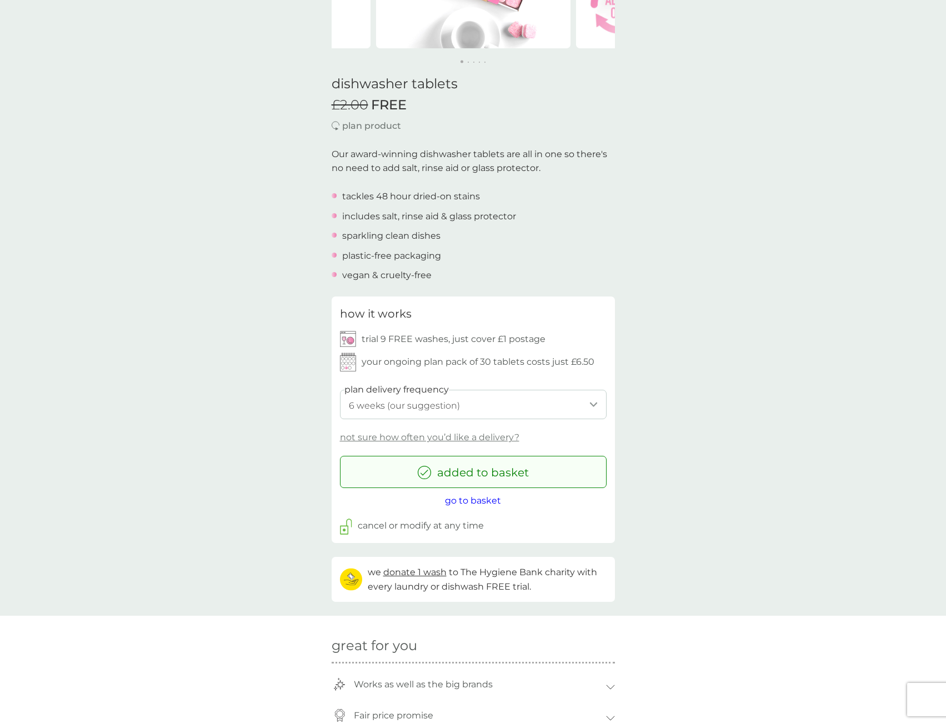
click at [555, 408] on select "1 week 2 weeks 3 weeks 4 weeks 5 weeks 6 weeks (our suggestion) 7 weeks 8 weeks…" at bounding box center [473, 404] width 267 height 29
click at [340, 390] on select "1 week 2 weeks 3 weeks 4 weeks 5 weeks 6 weeks (our suggestion) 7 weeks 8 weeks…" at bounding box center [473, 404] width 267 height 29
click at [583, 412] on select "1 week 2 weeks 3 weeks 4 weeks 5 weeks 6 weeks (our suggestion) 7 weeks 8 weeks…" at bounding box center [473, 404] width 267 height 29
select select "42"
click at [340, 390] on select "1 week 2 weeks 3 weeks 4 weeks 5 weeks 6 weeks (our suggestion) 7 weeks 8 weeks…" at bounding box center [473, 404] width 267 height 29
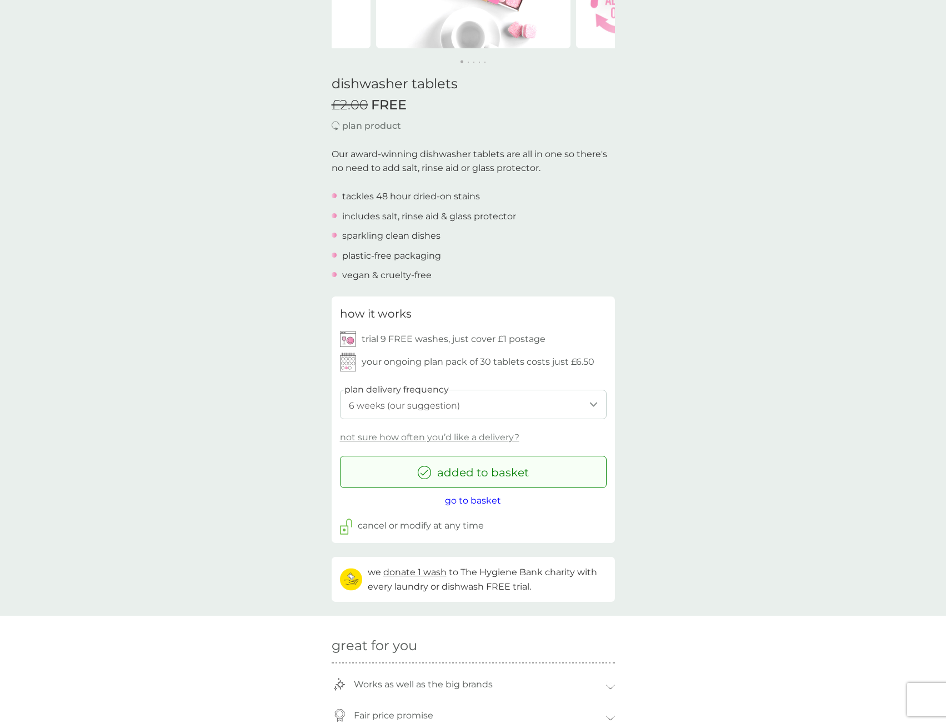
click at [729, 379] on div "back Dishwasher tablets Started using the dishwasher tabs 3-4 years ago.....I’m…" at bounding box center [473, 539] width 946 height 1422
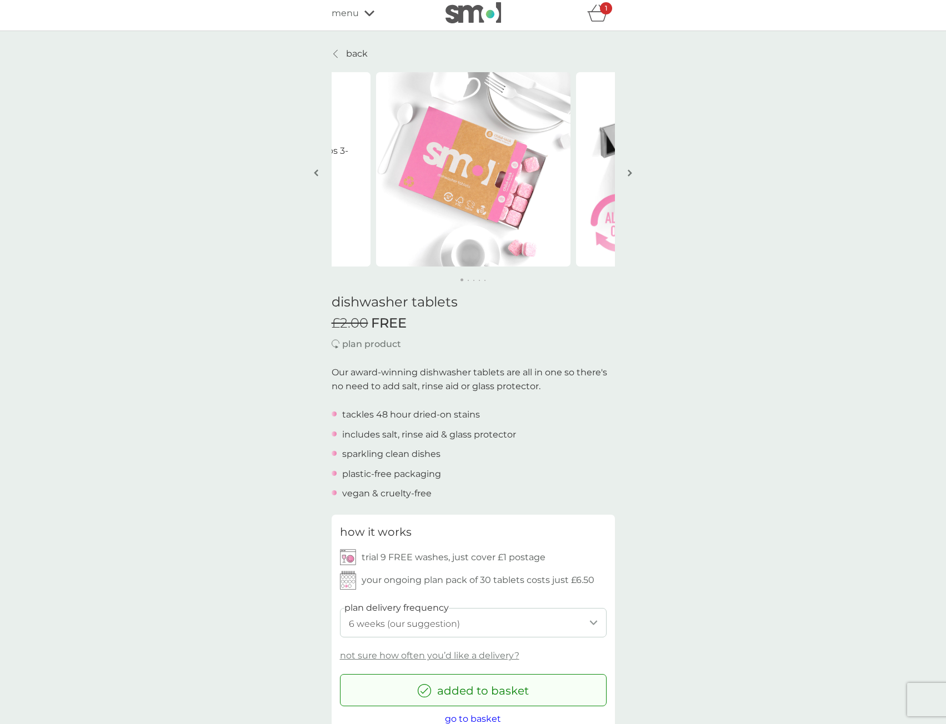
scroll to position [0, 0]
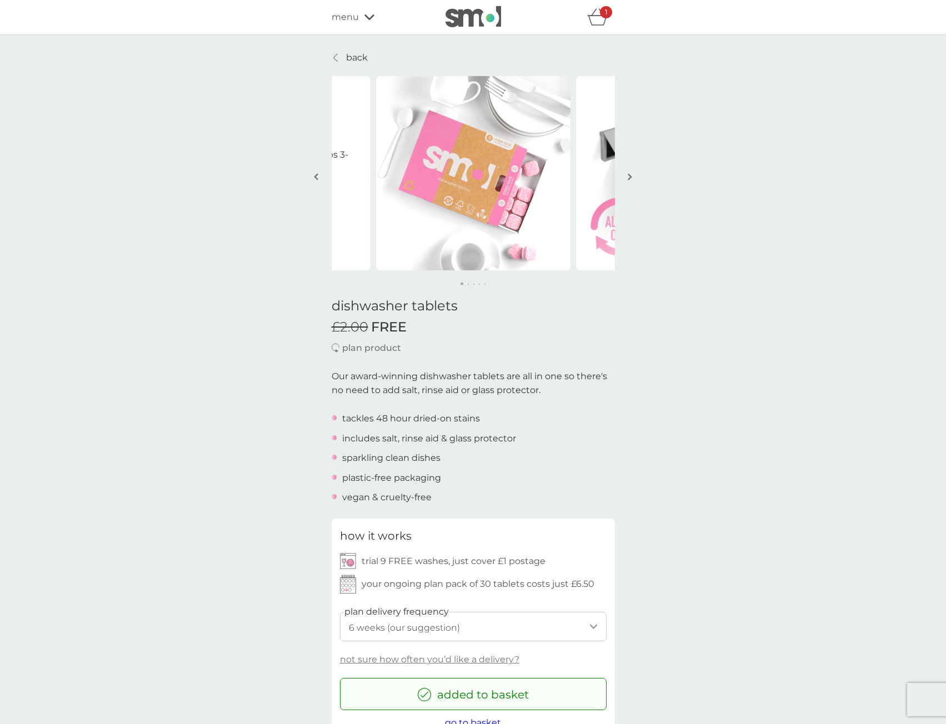
click at [603, 20] on icon "basket" at bounding box center [597, 16] width 21 height 17
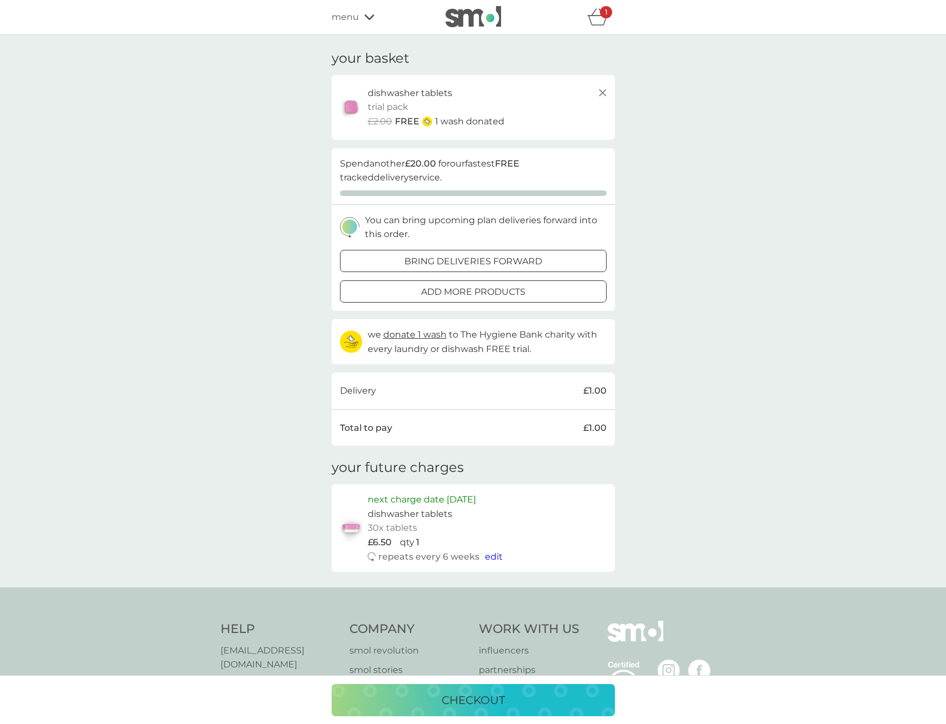
scroll to position [56, 0]
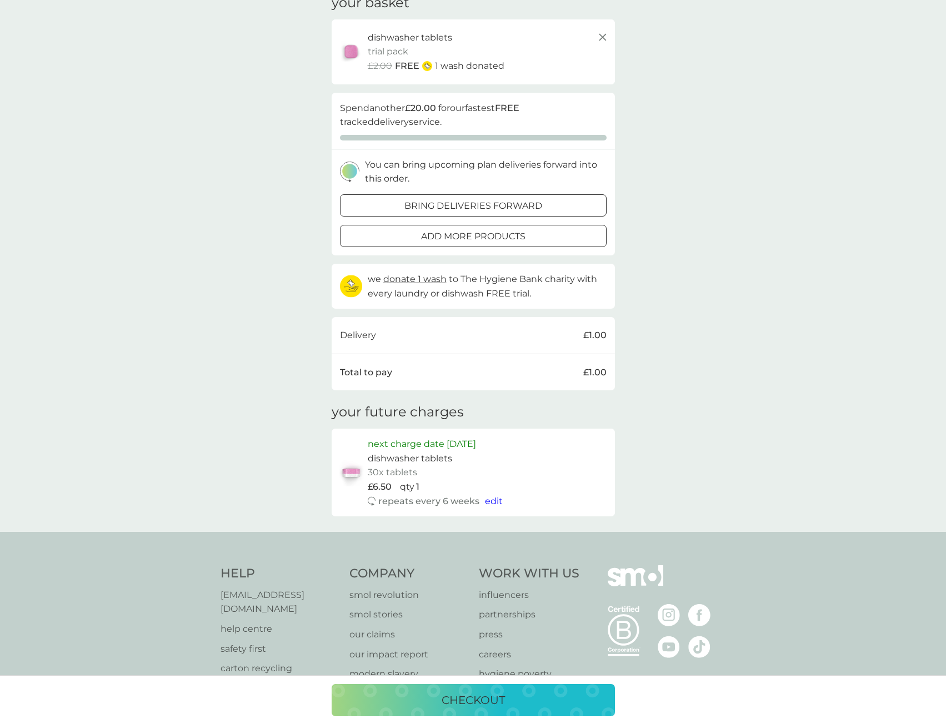
click at [692, 440] on div "your basket dishwasher tablets trial pack every 6 weeks @ £6.50 £2.00 FREE 1 wa…" at bounding box center [473, 255] width 946 height 553
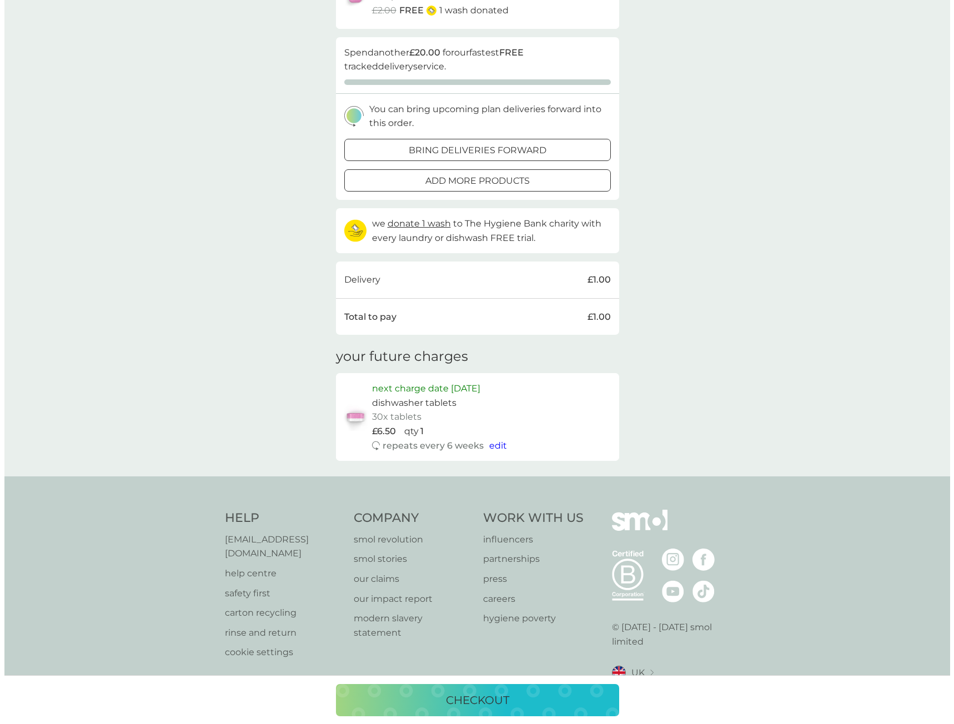
scroll to position [0, 0]
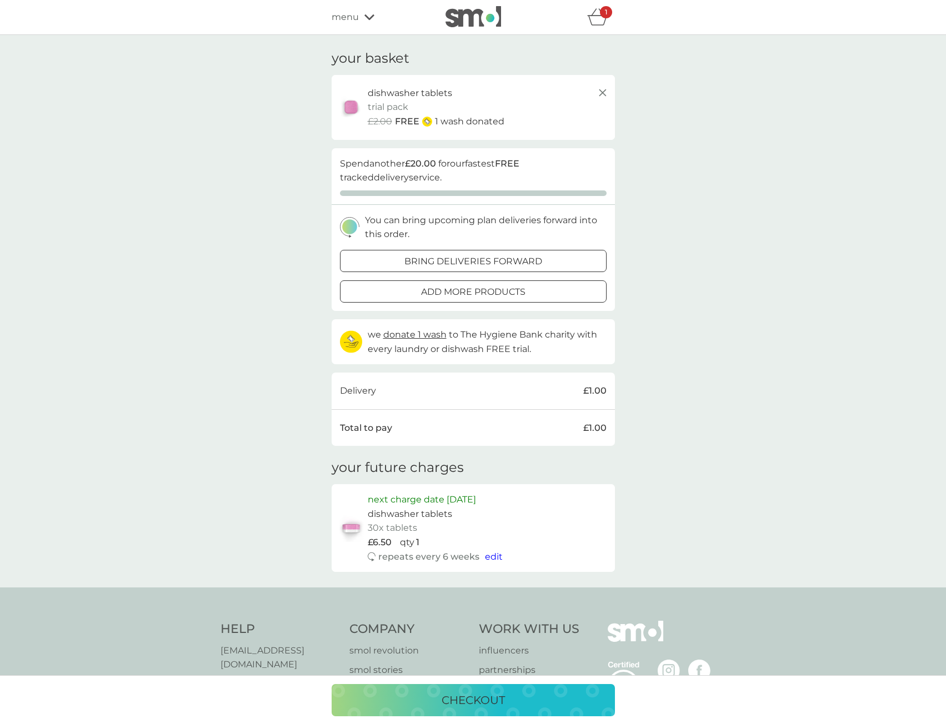
click at [443, 712] on button "checkout" at bounding box center [473, 700] width 283 height 32
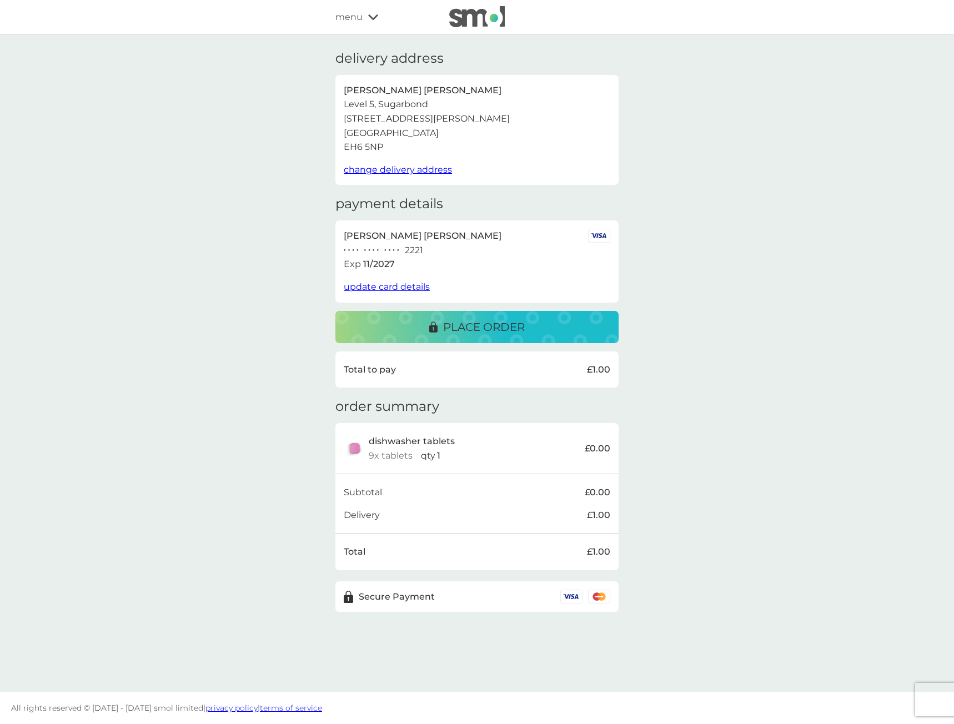
click at [498, 319] on p "place order" at bounding box center [484, 327] width 82 height 18
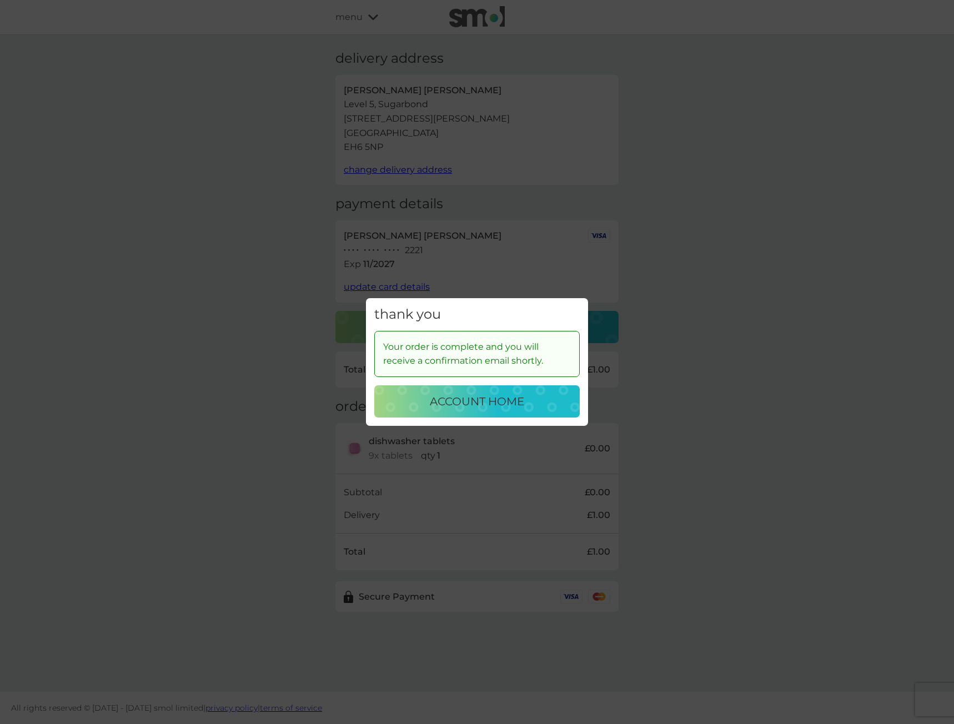
click at [566, 399] on div "account home" at bounding box center [477, 402] width 183 height 18
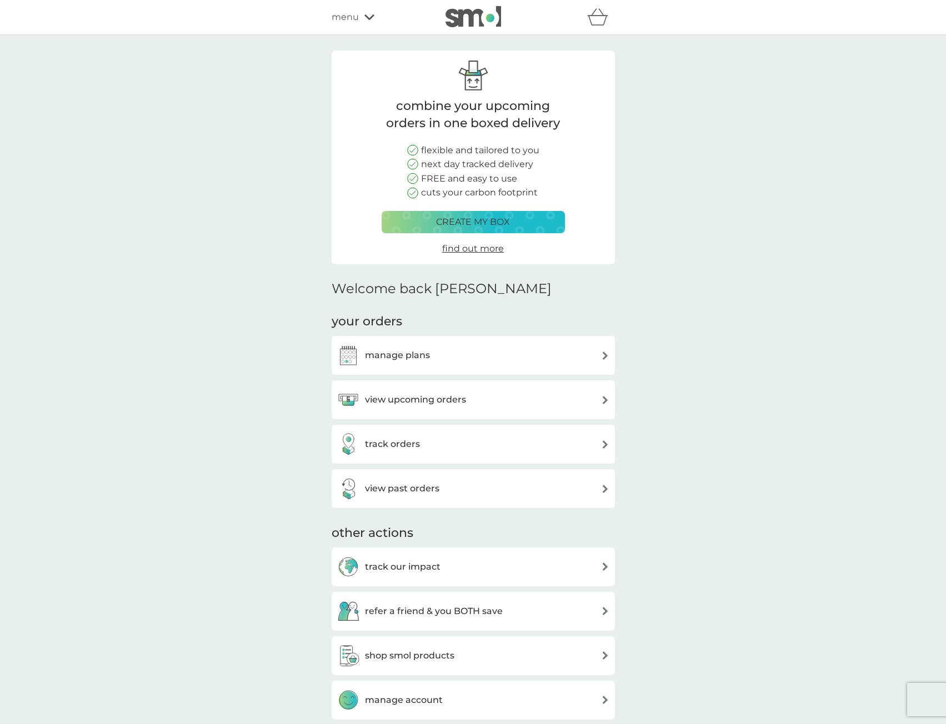
click at [579, 356] on div "manage plans" at bounding box center [473, 355] width 272 height 22
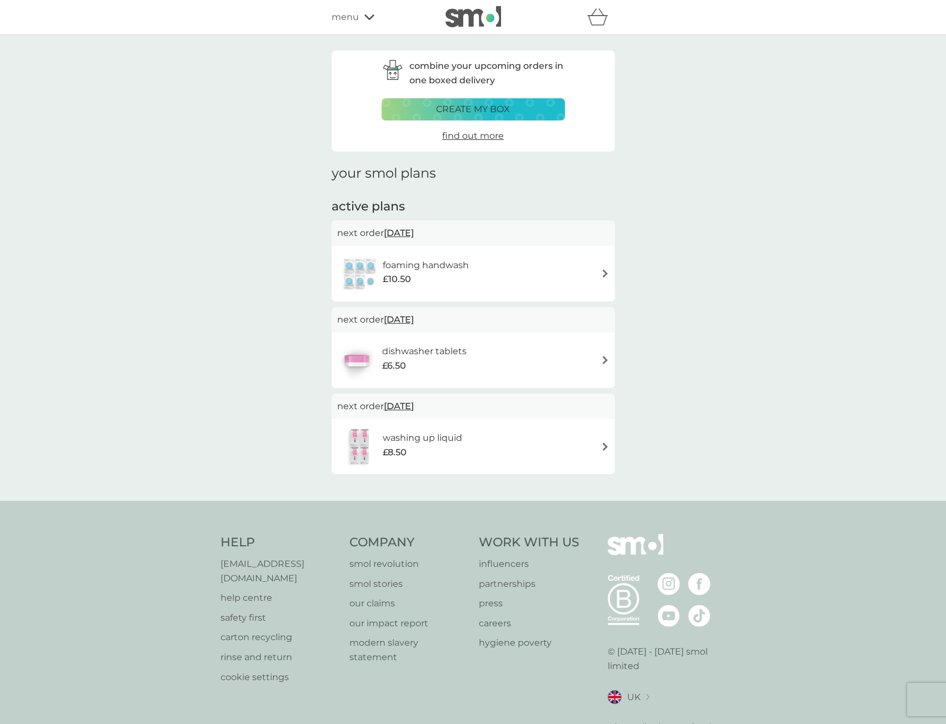
click at [752, 337] on div "combine your upcoming orders in one boxed delivery create my box find out more …" at bounding box center [473, 268] width 946 height 466
